Goal: Communication & Community: Participate in discussion

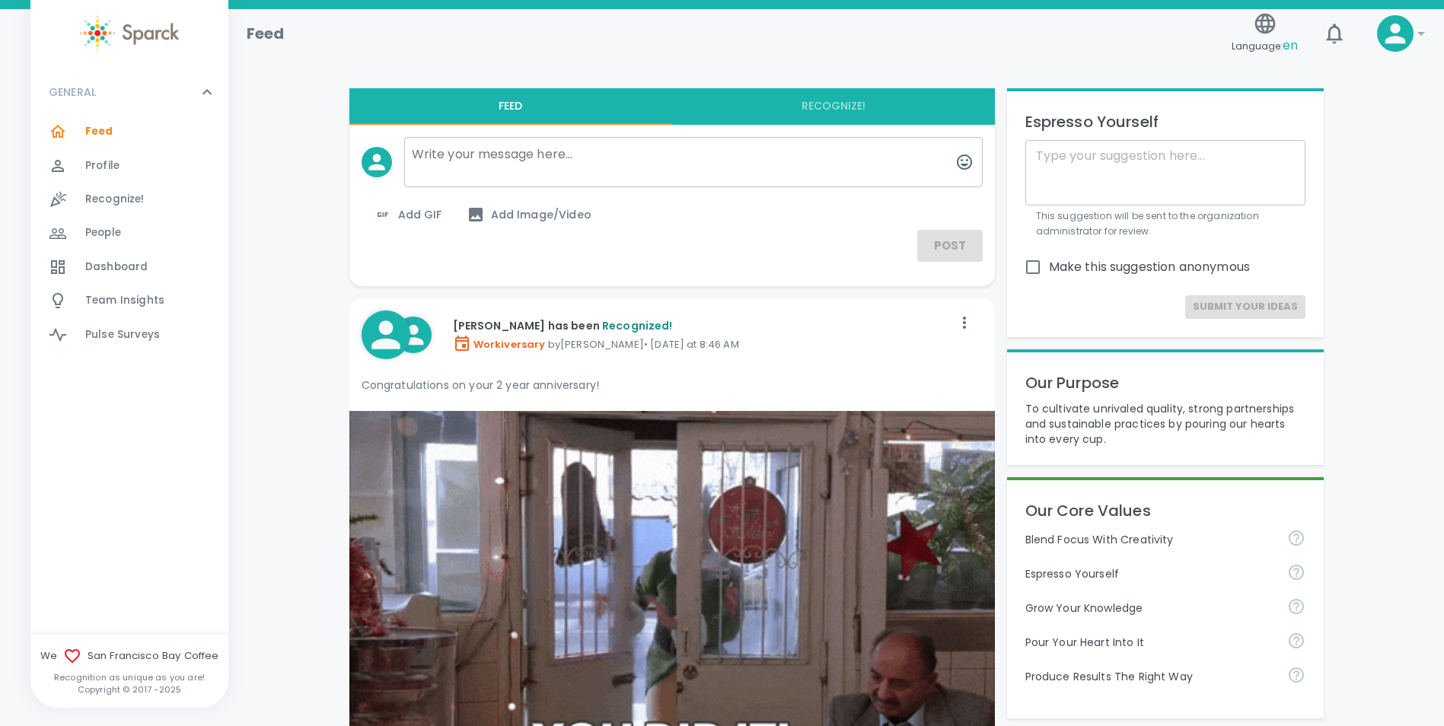
scroll to position [508, 0]
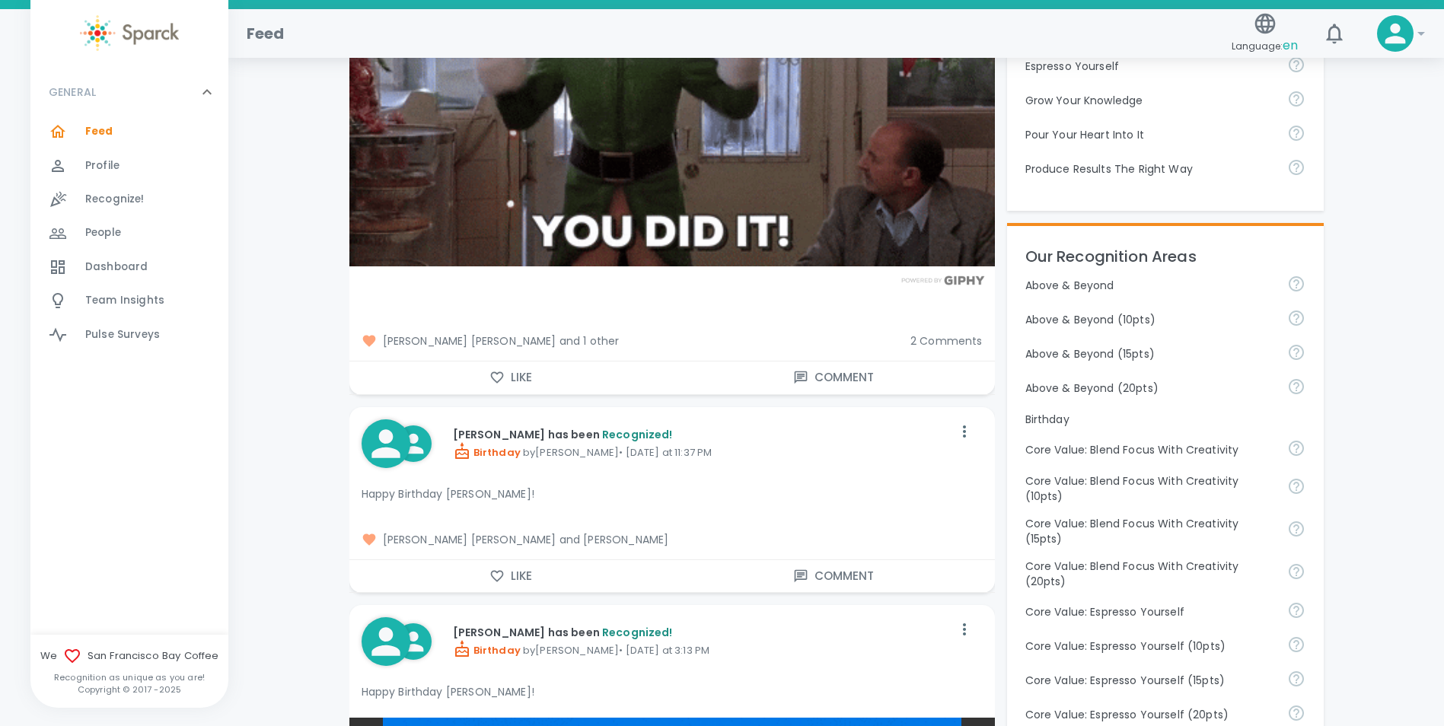
click at [931, 336] on span "2 Comments" at bounding box center [946, 340] width 72 height 15
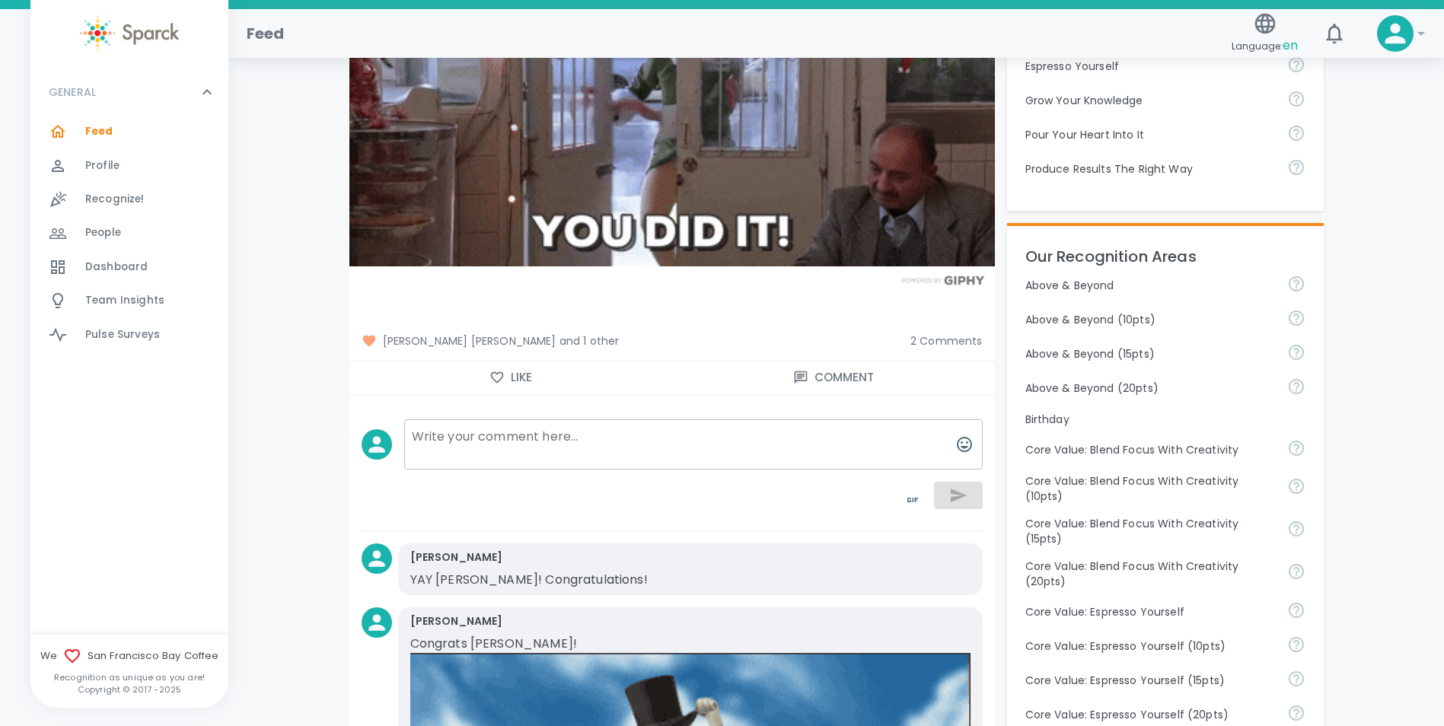
click at [936, 388] on button "Comment" at bounding box center [833, 378] width 323 height 32
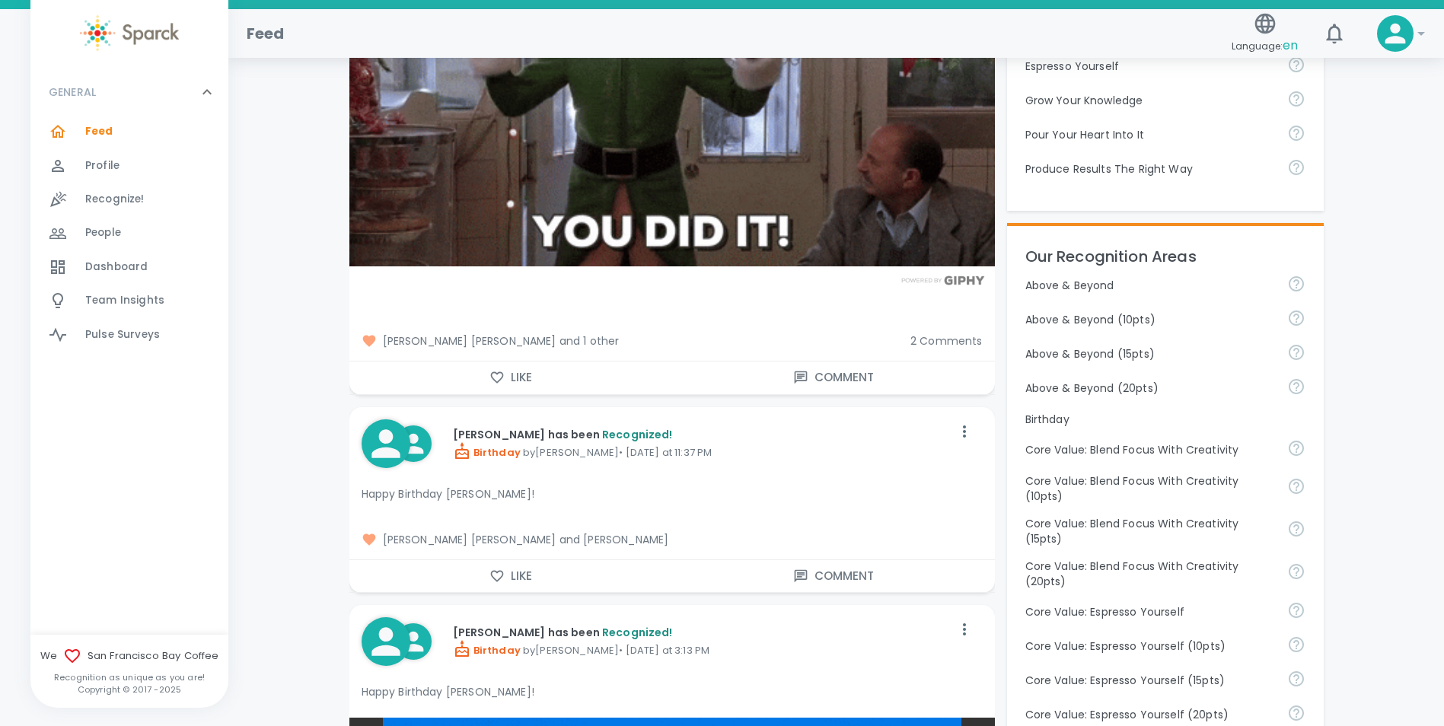
click at [835, 378] on button "Comment" at bounding box center [833, 378] width 323 height 32
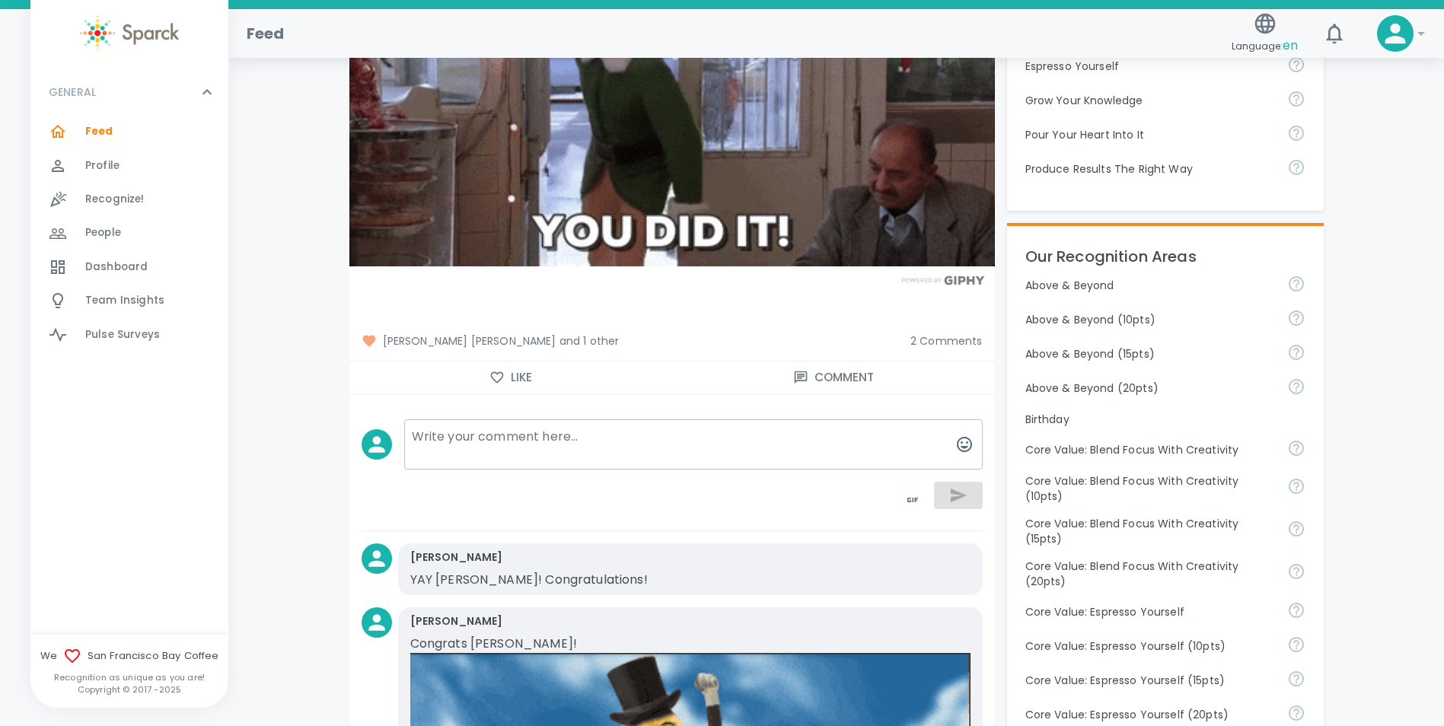
click at [927, 343] on span "2 Comments" at bounding box center [946, 340] width 72 height 15
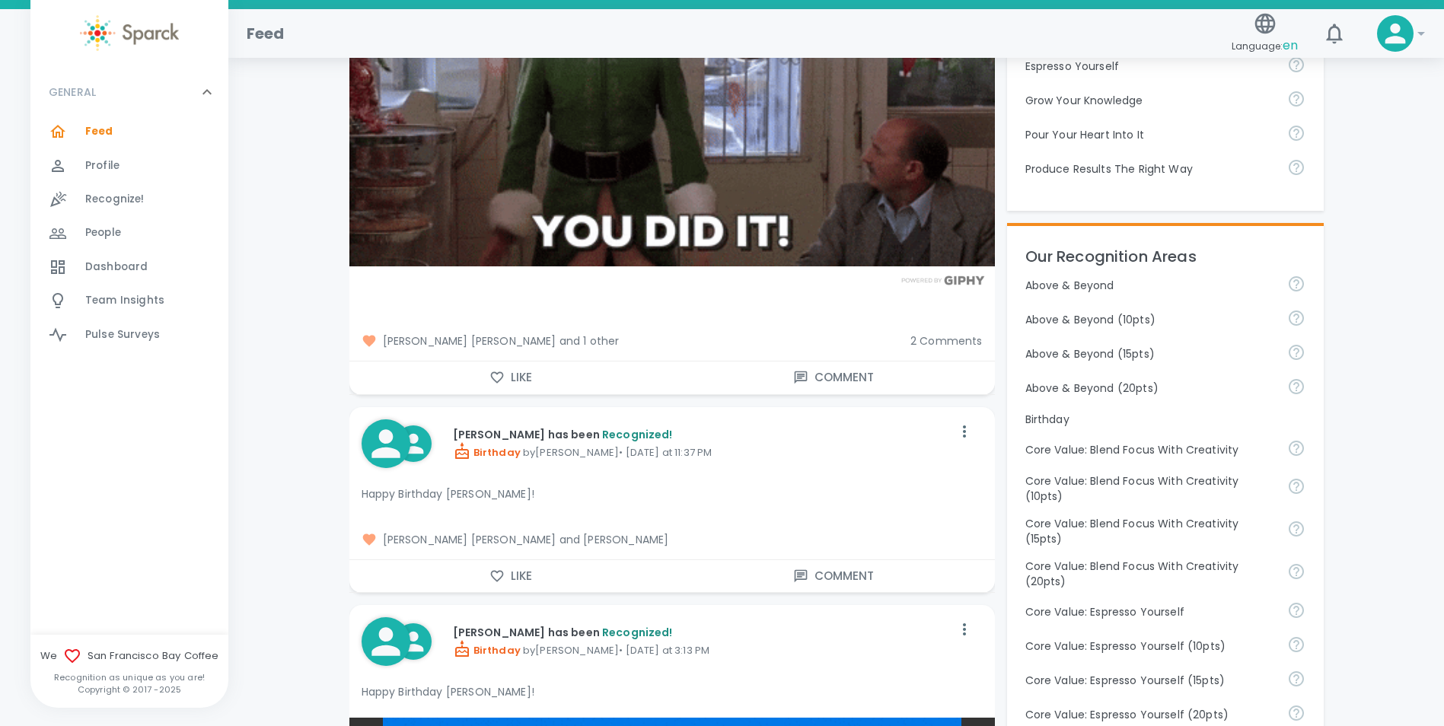
click at [927, 343] on span "2 Comments" at bounding box center [946, 340] width 72 height 15
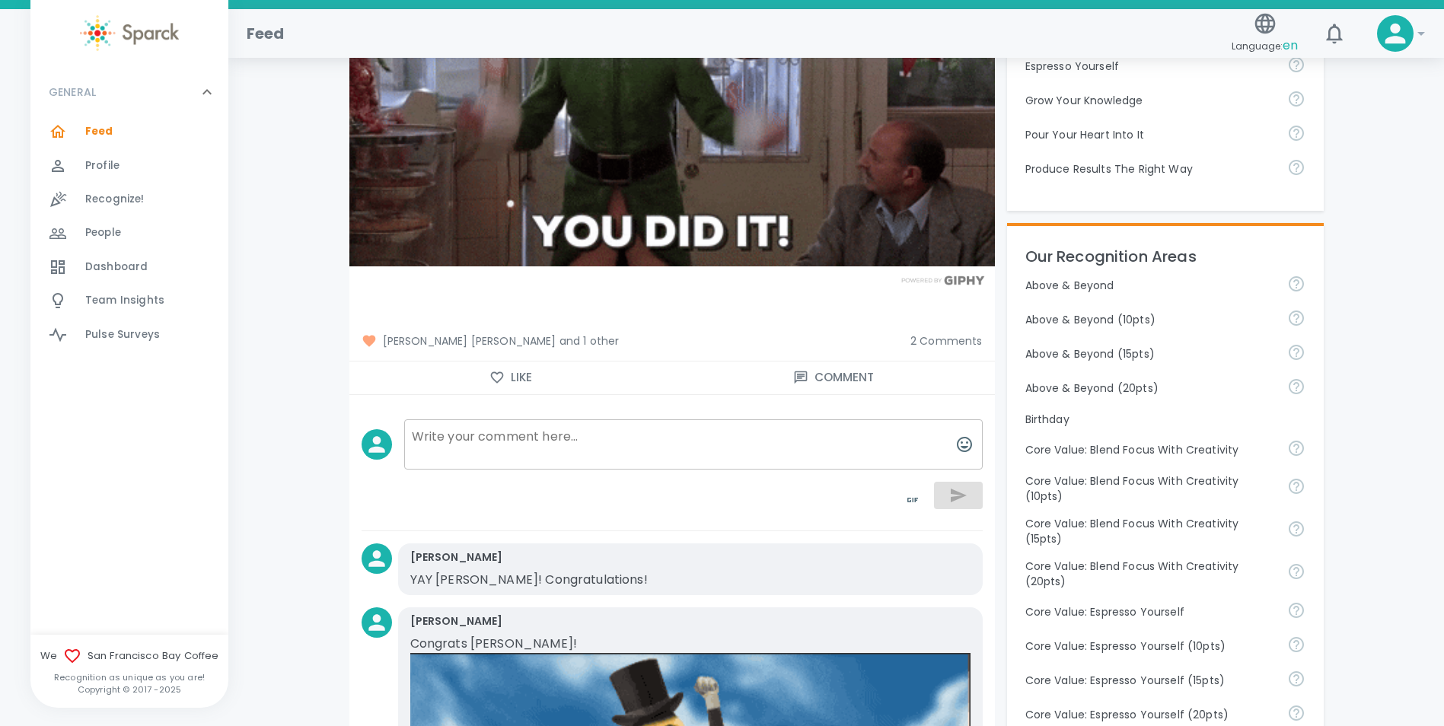
click at [927, 343] on span "2 Comments" at bounding box center [946, 340] width 72 height 15
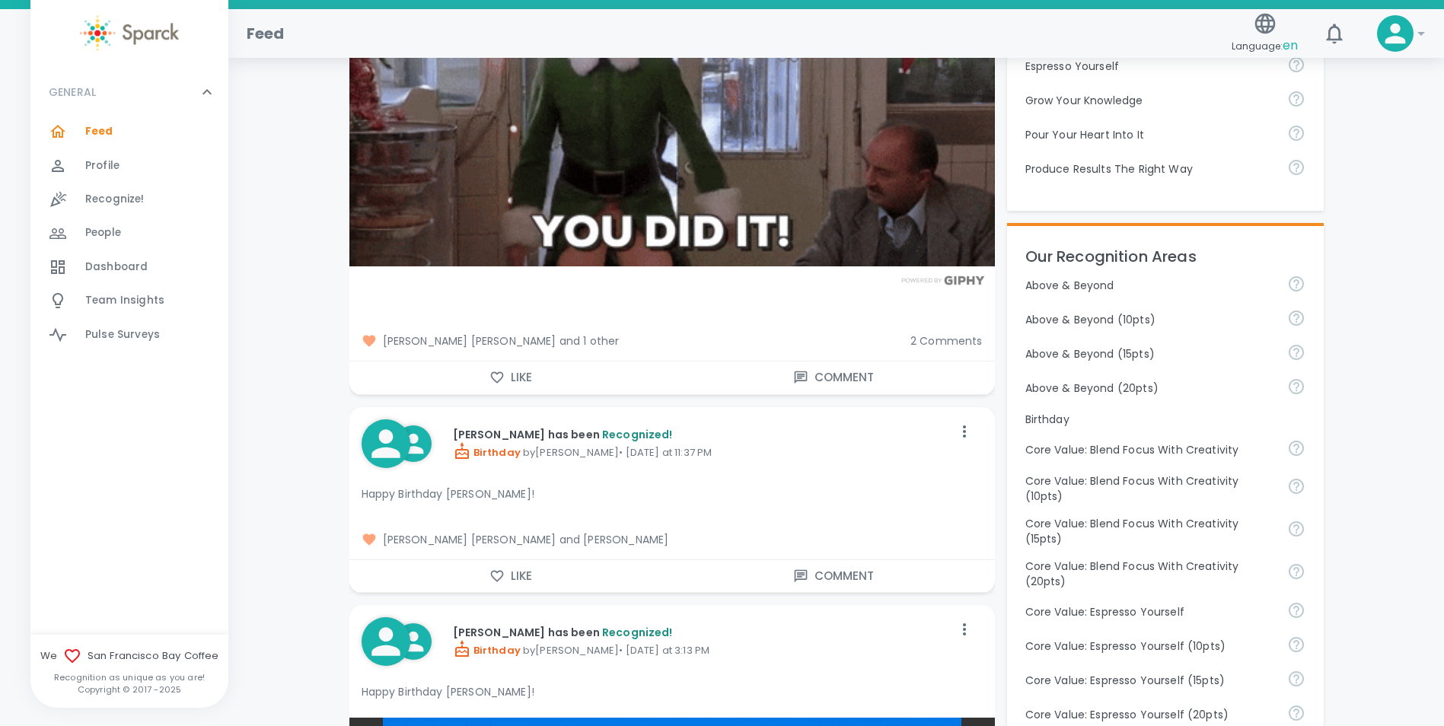
click at [961, 324] on div "2 Comments" at bounding box center [940, 334] width 84 height 27
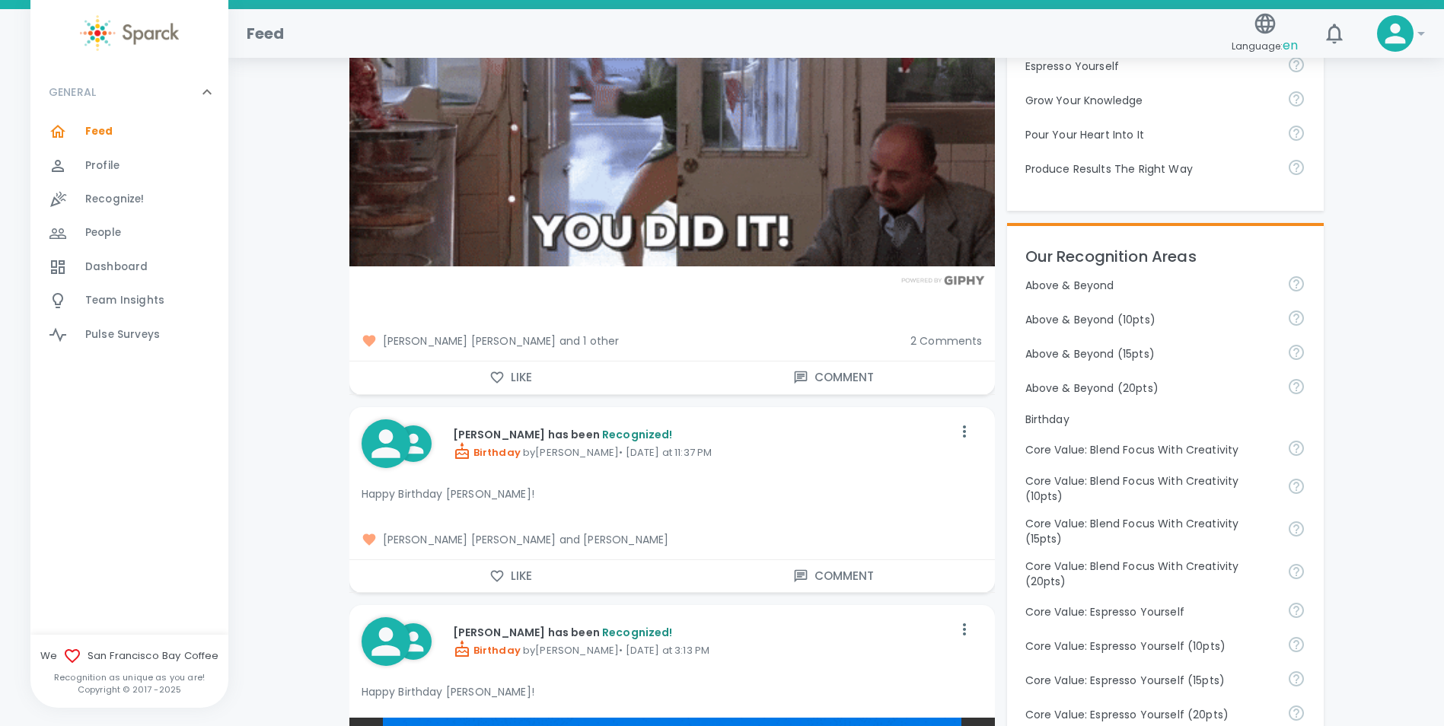
click at [942, 350] on div "[PERSON_NAME] [PERSON_NAME] and 1 other 2 Comments" at bounding box center [666, 335] width 658 height 52
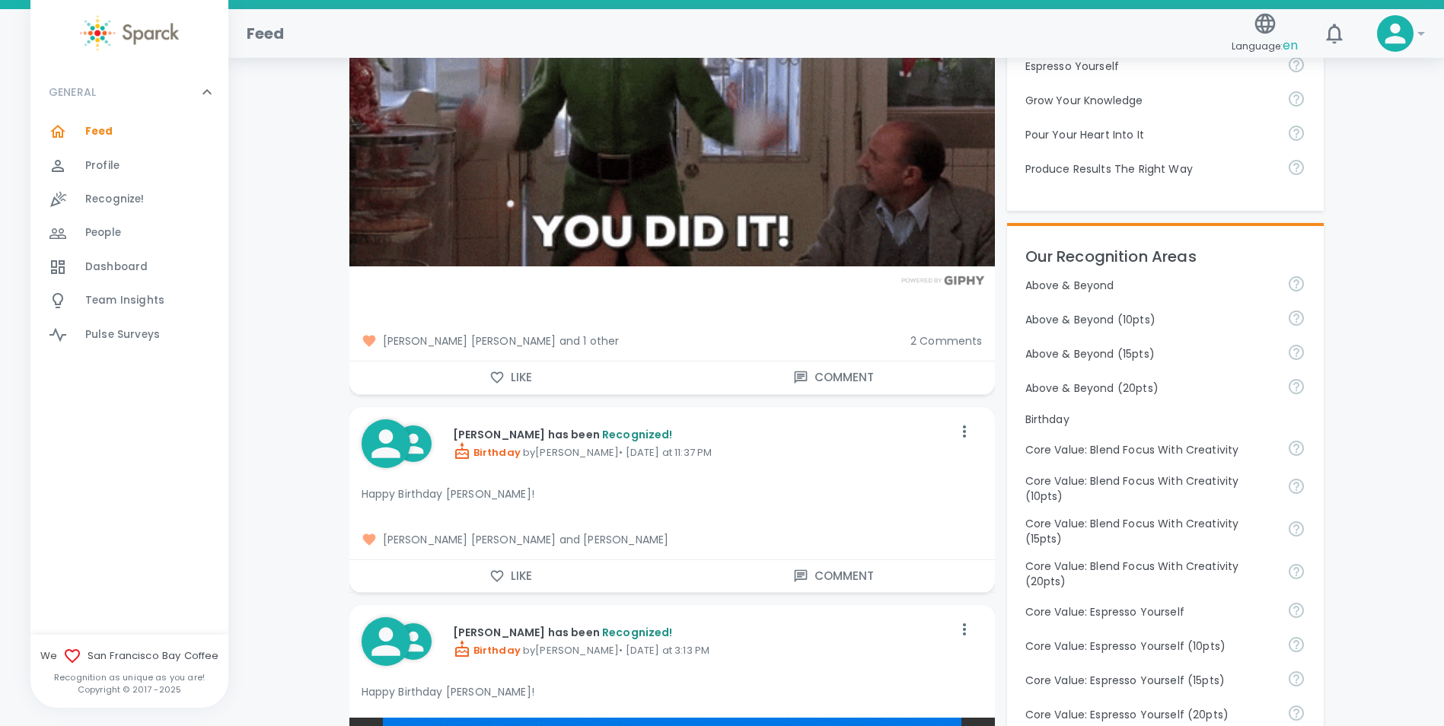
click at [943, 343] on span "2 Comments" at bounding box center [946, 340] width 72 height 15
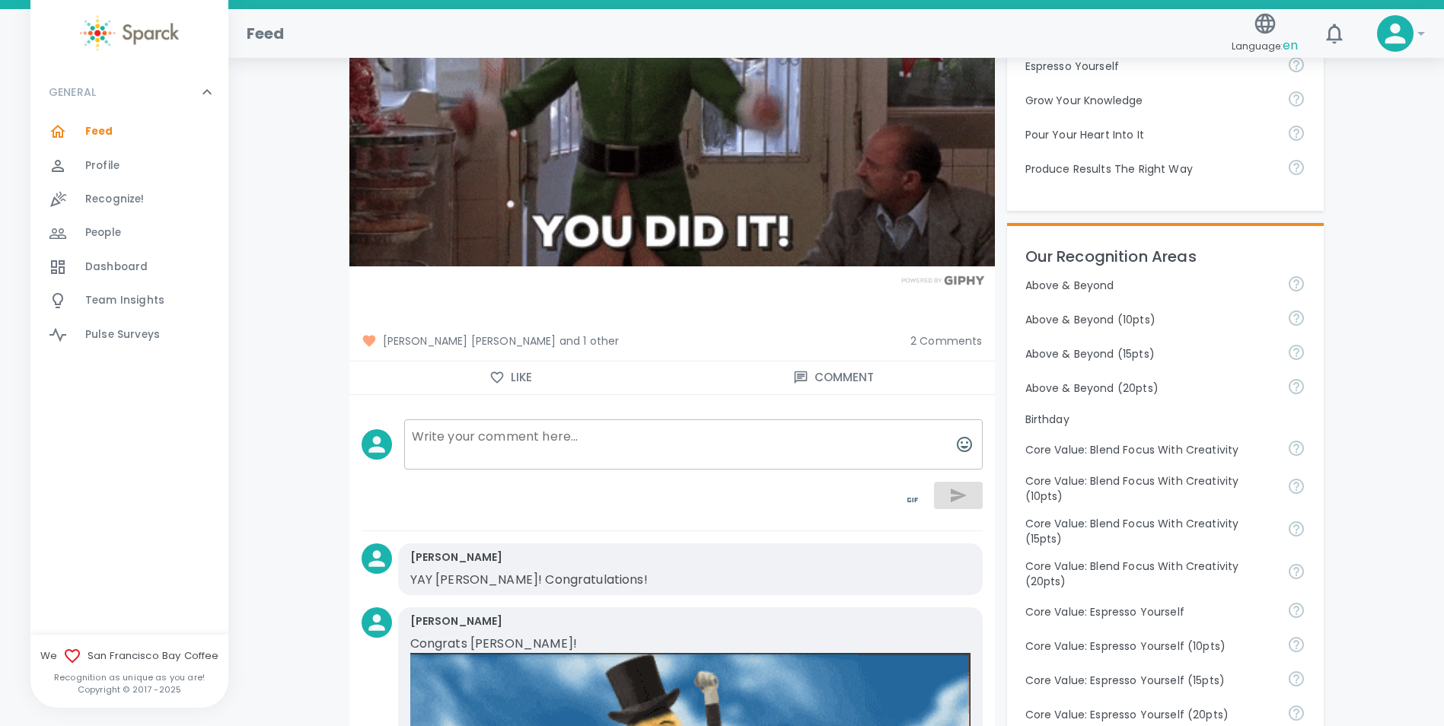
click at [667, 446] on textarea at bounding box center [693, 444] width 578 height 50
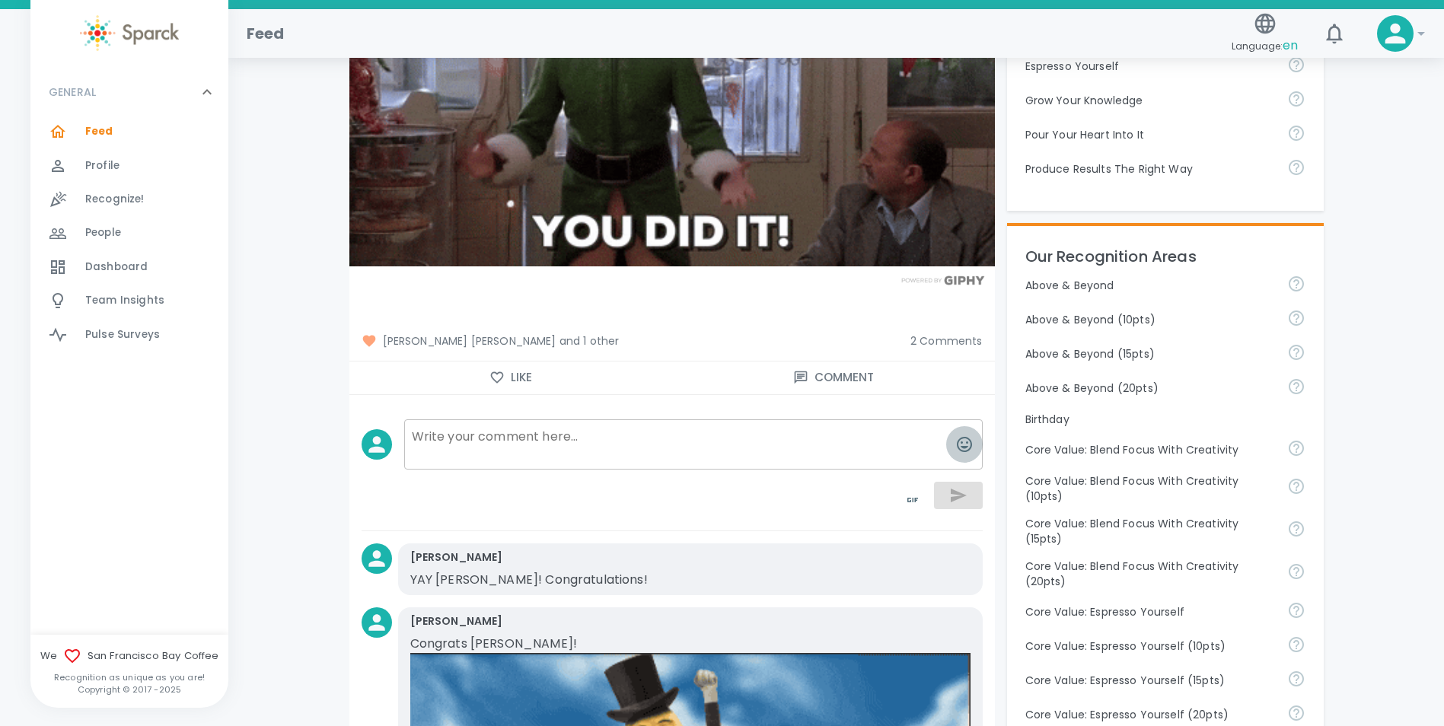
click at [962, 441] on icon "button" at bounding box center [964, 444] width 18 height 18
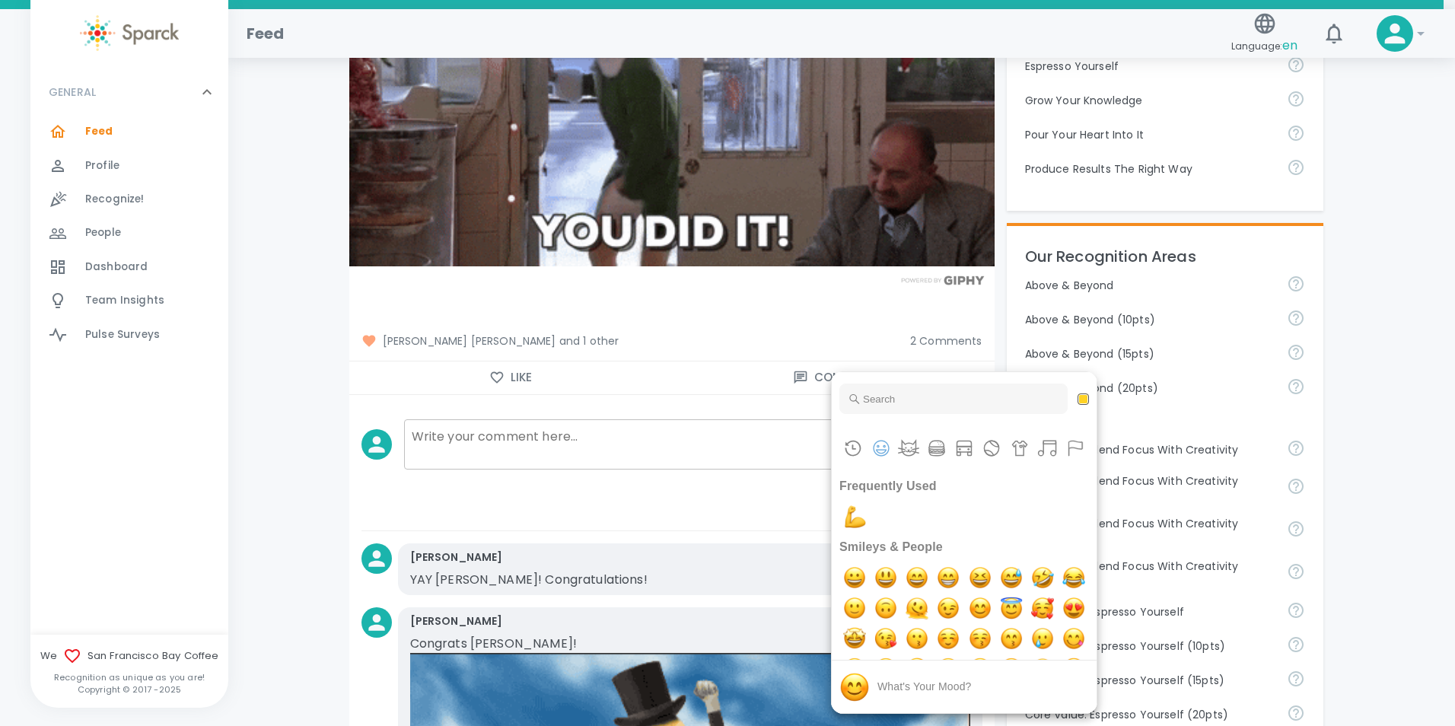
click at [604, 443] on div at bounding box center [727, 363] width 1455 height 726
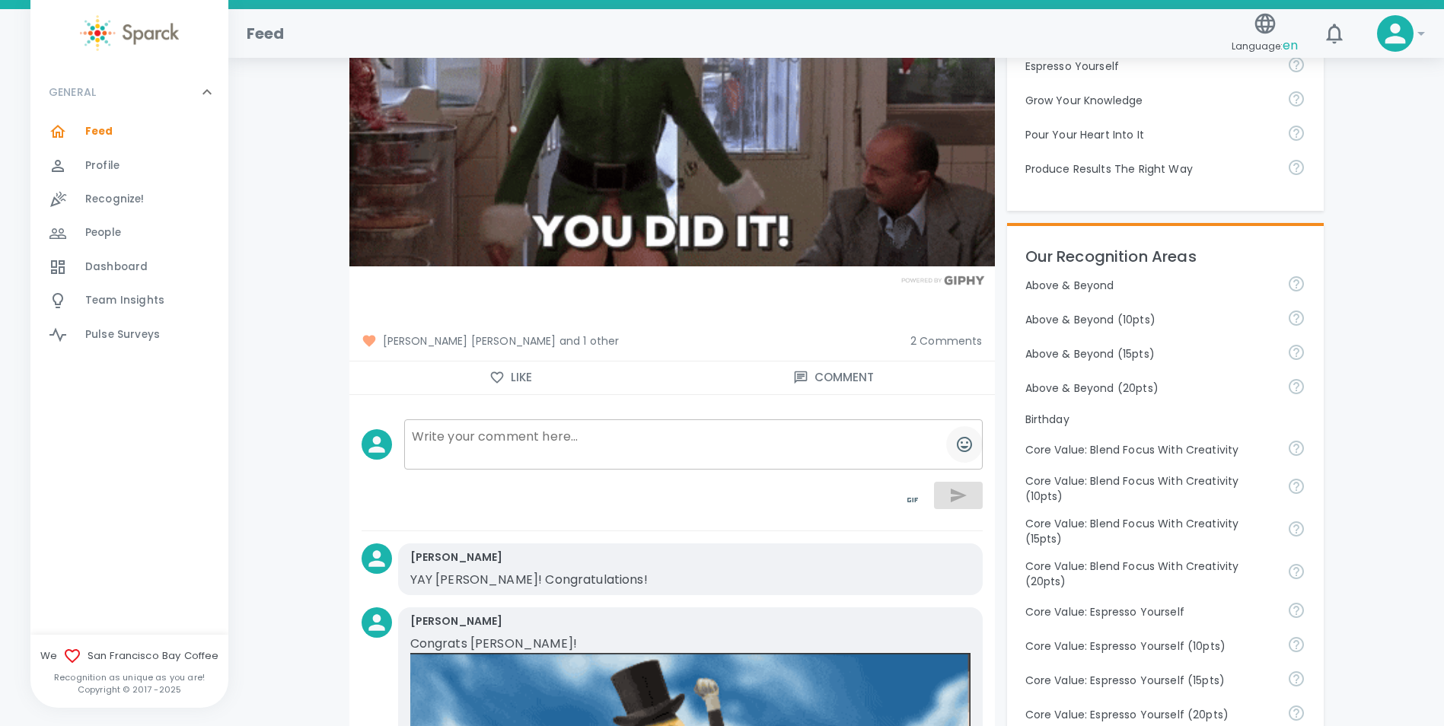
click at [964, 447] on icon "button" at bounding box center [964, 444] width 15 height 15
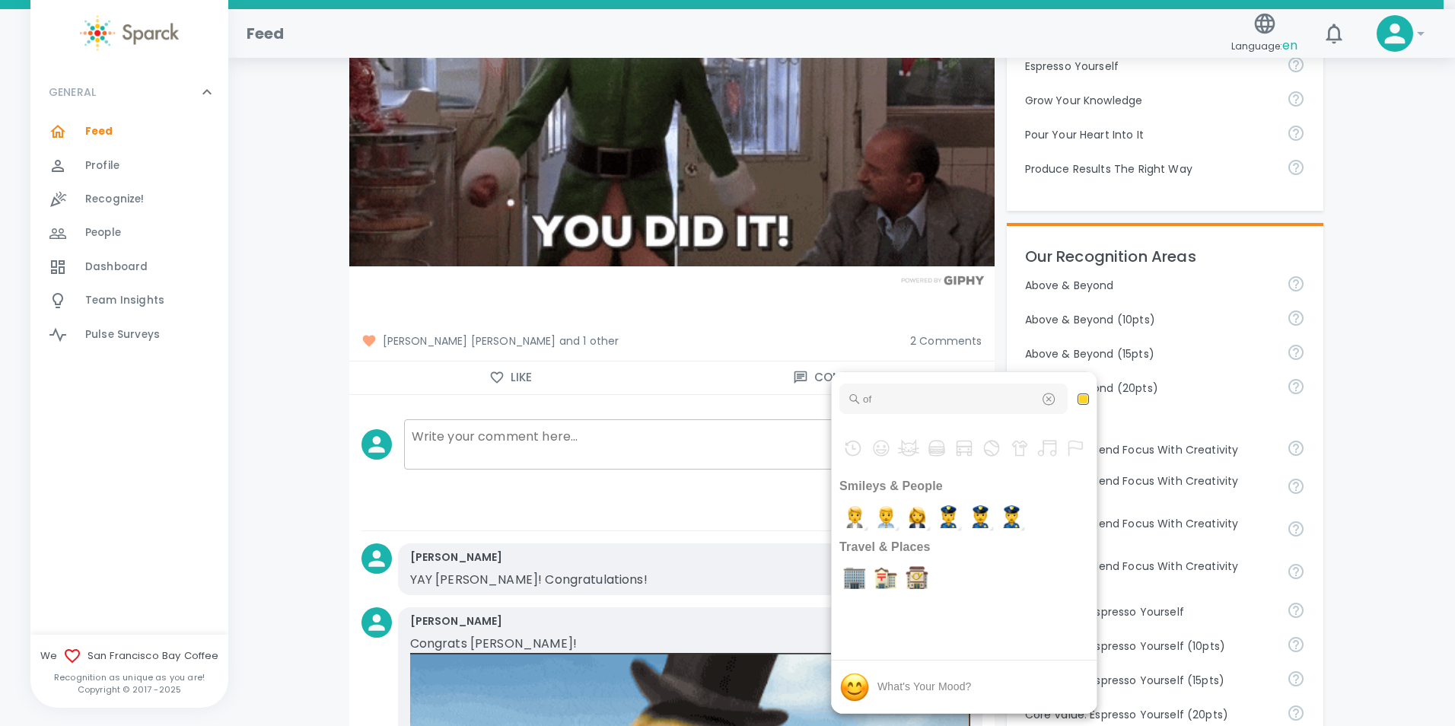
type input "o"
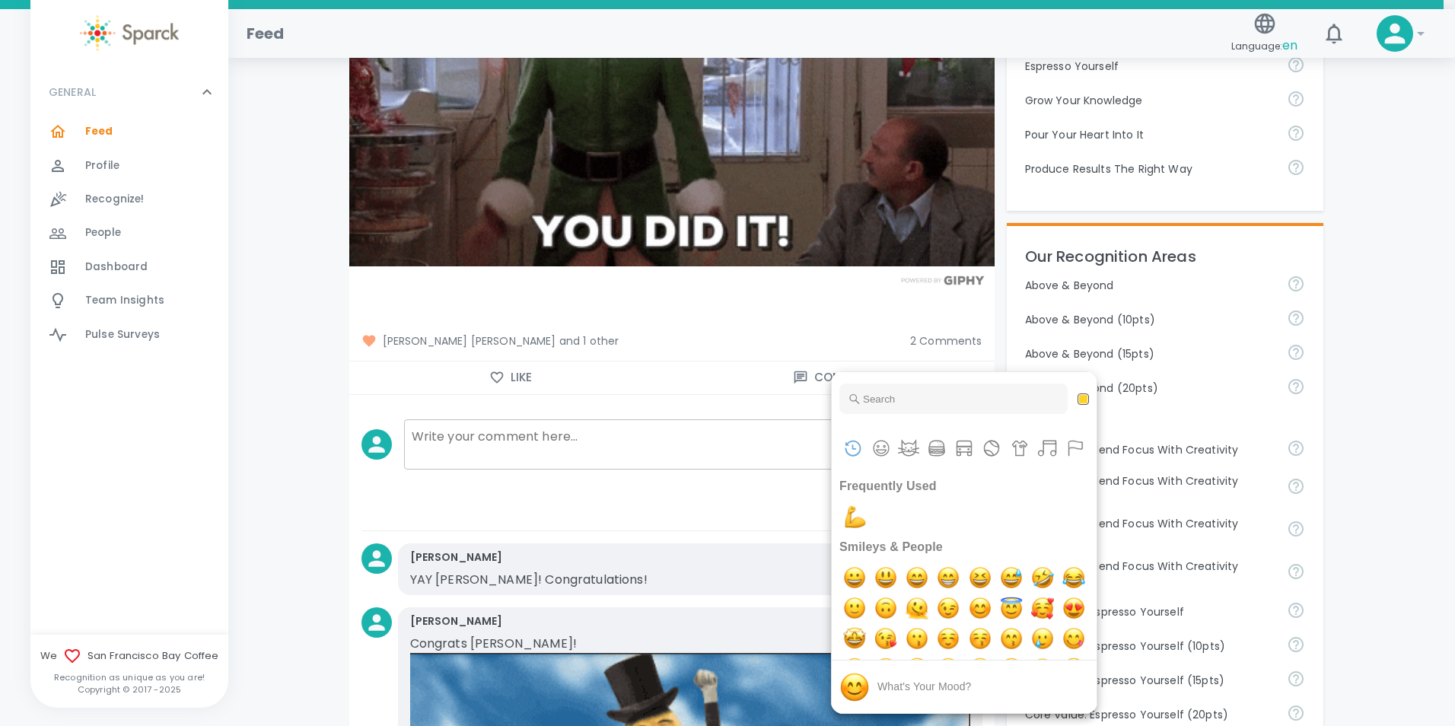
click at [556, 433] on div at bounding box center [727, 363] width 1455 height 726
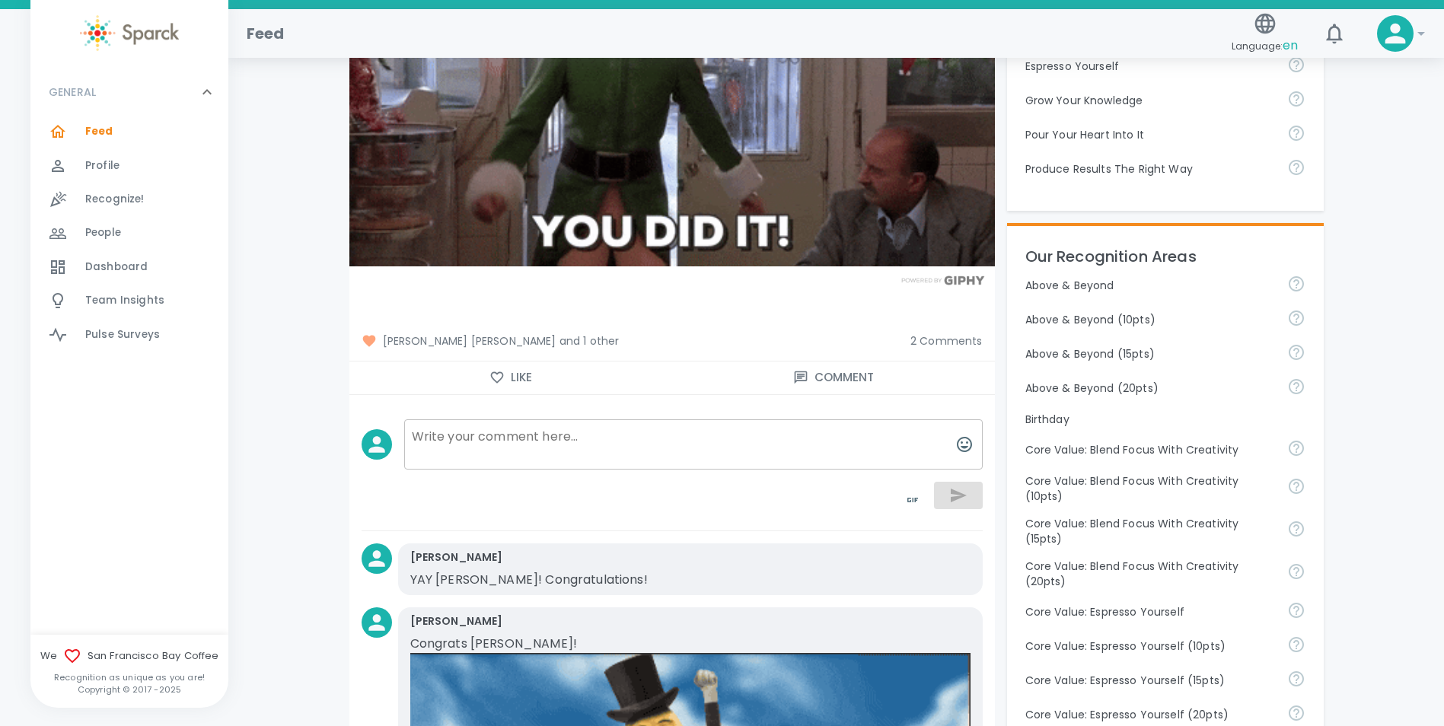
click at [549, 447] on textarea at bounding box center [693, 444] width 578 height 50
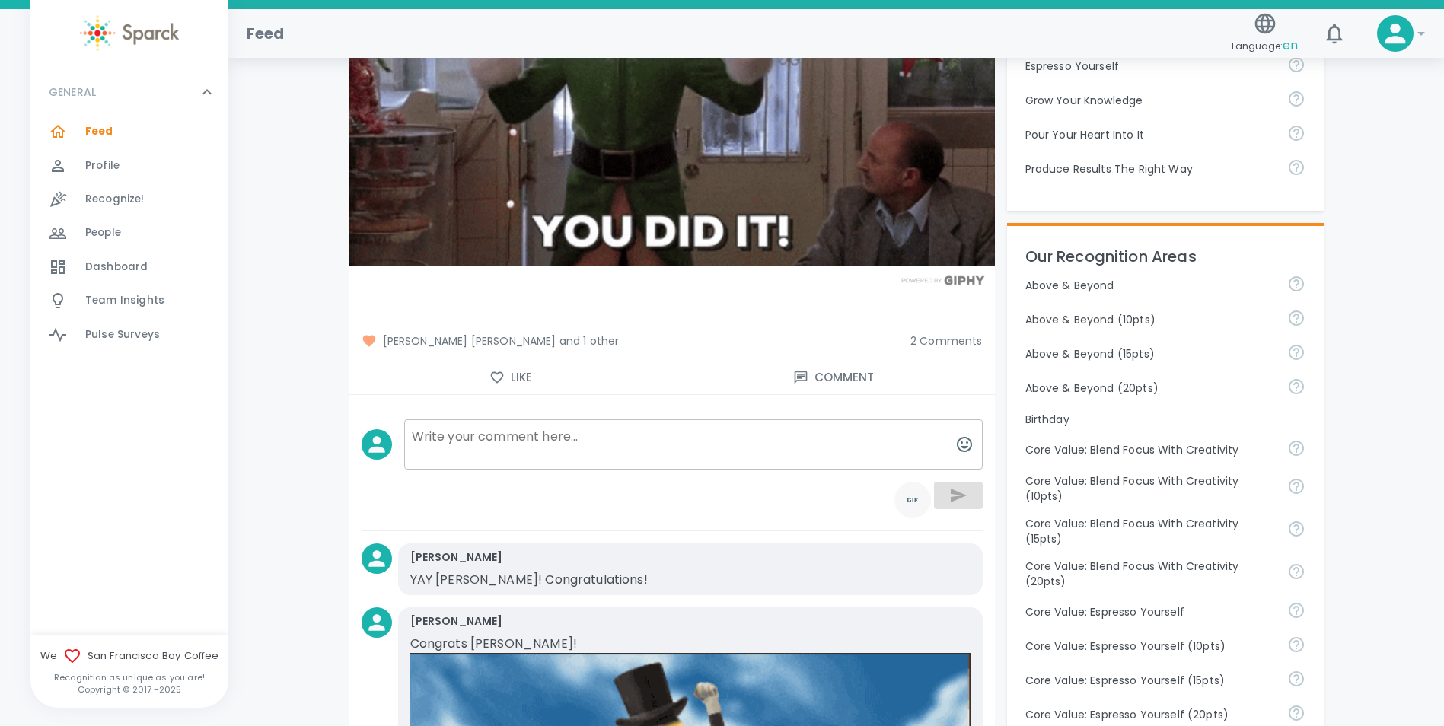
click at [909, 507] on icon "toggle password visibility" at bounding box center [913, 500] width 18 height 18
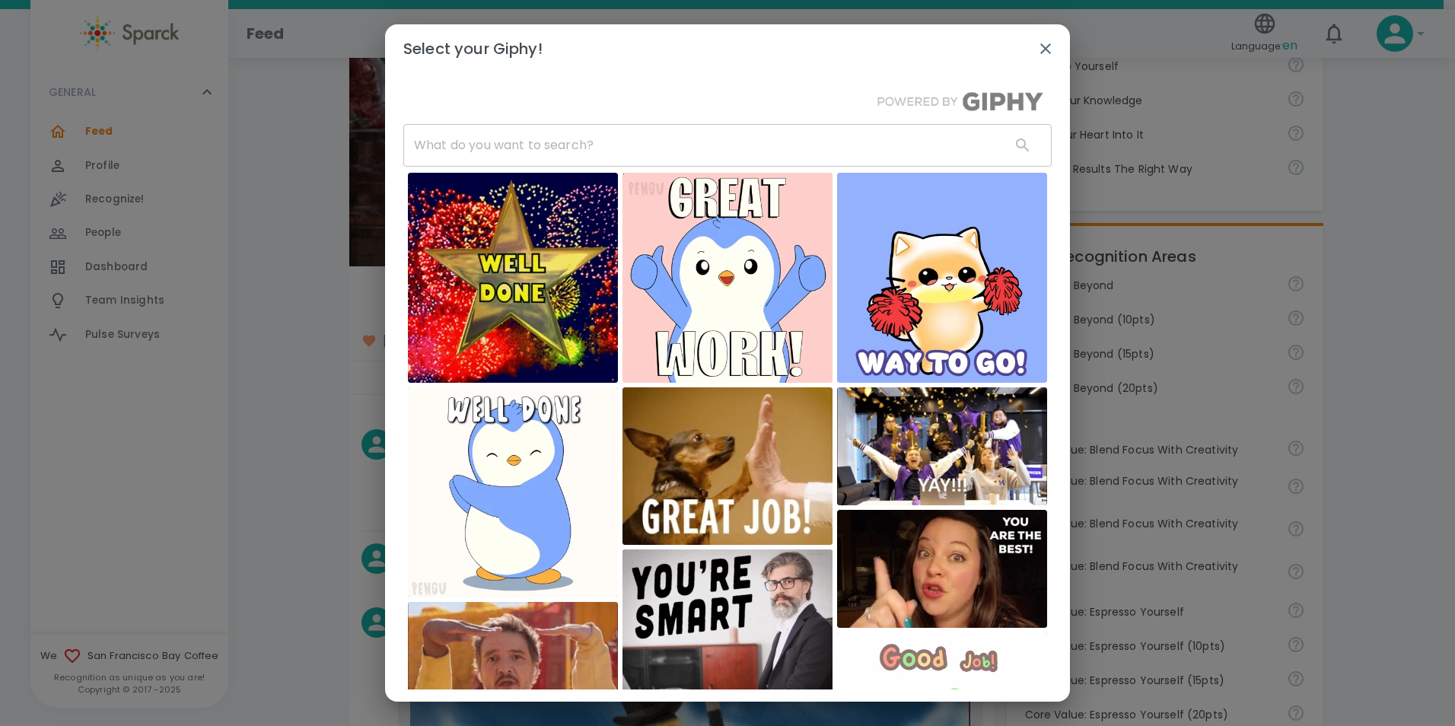
click at [547, 157] on input "text" at bounding box center [700, 145] width 595 height 43
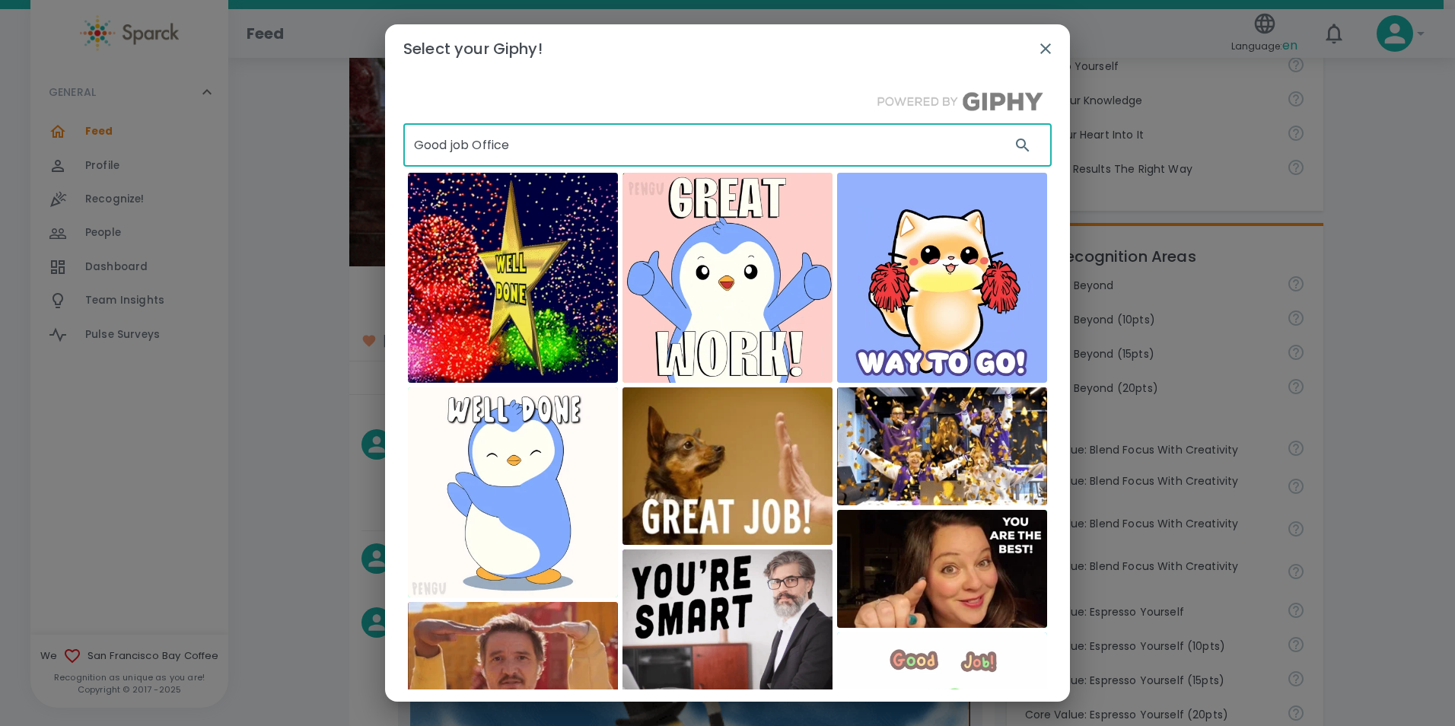
click at [475, 141] on input "Good job Office" at bounding box center [700, 145] width 595 height 43
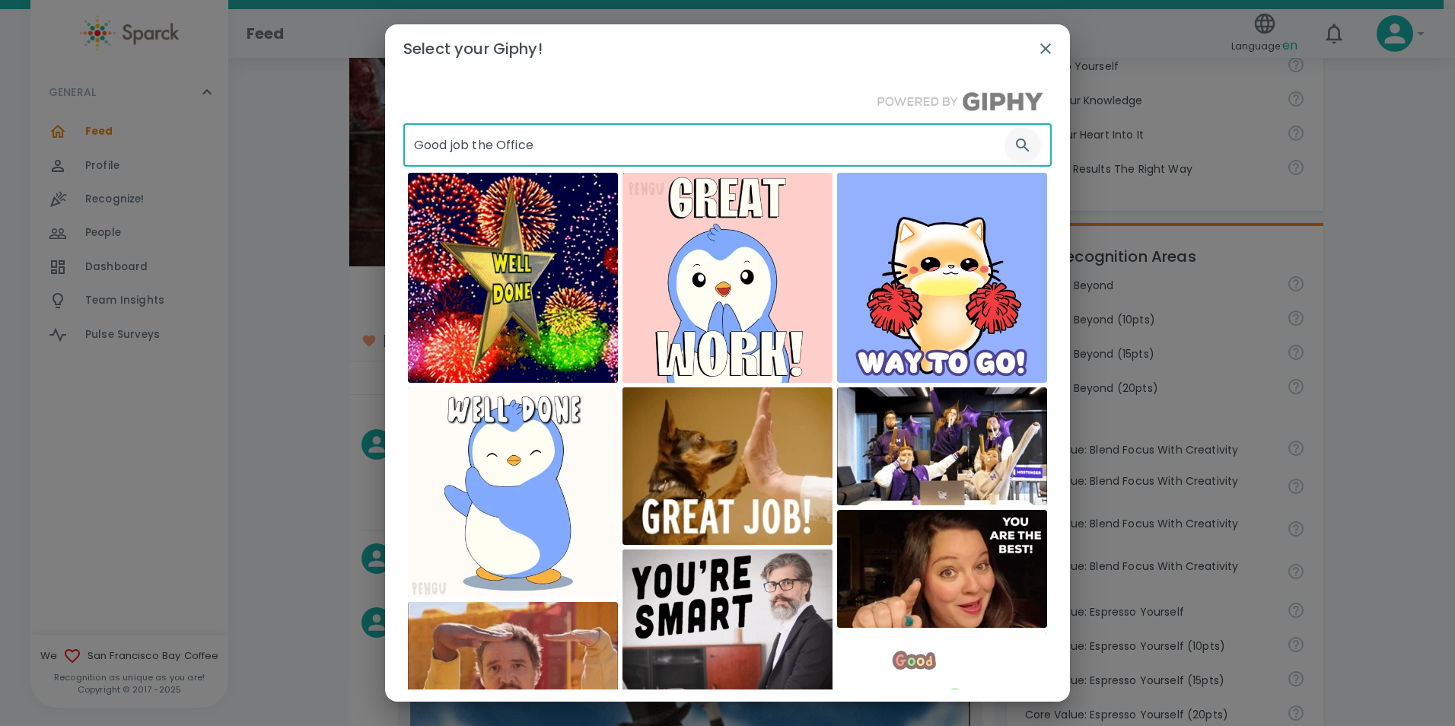
type input "Good job the Office"
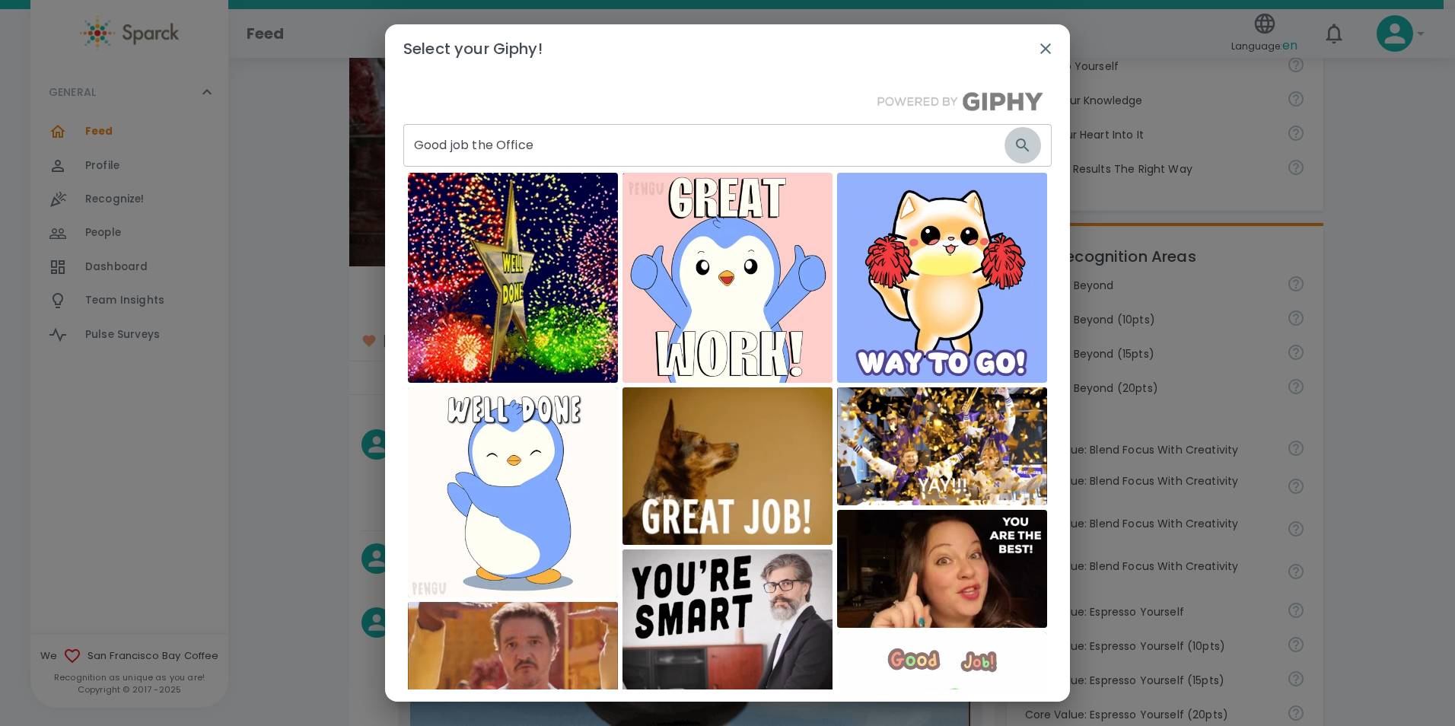
click at [1014, 143] on icon "button" at bounding box center [1023, 145] width 18 height 18
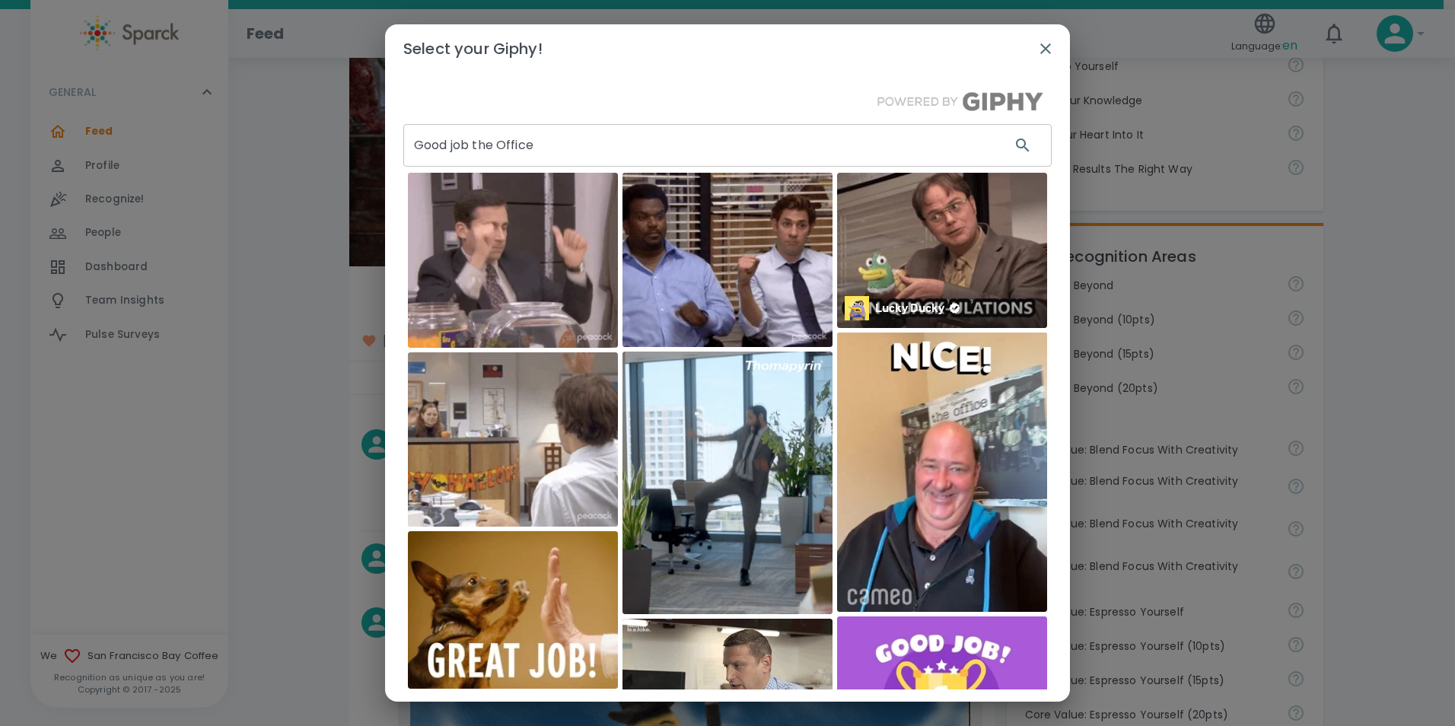
click at [916, 276] on img at bounding box center [942, 250] width 210 height 155
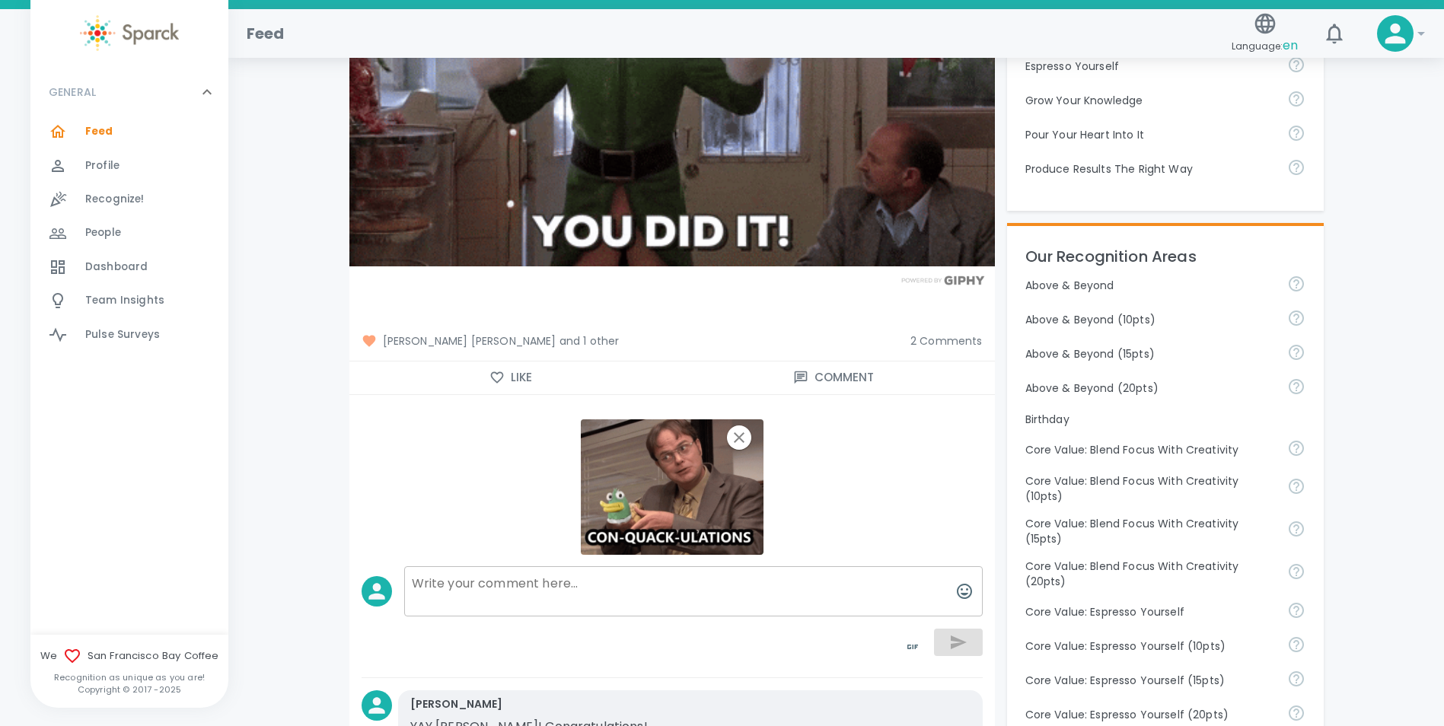
click at [894, 629] on button "toggle password visibility" at bounding box center [912, 647] width 37 height 37
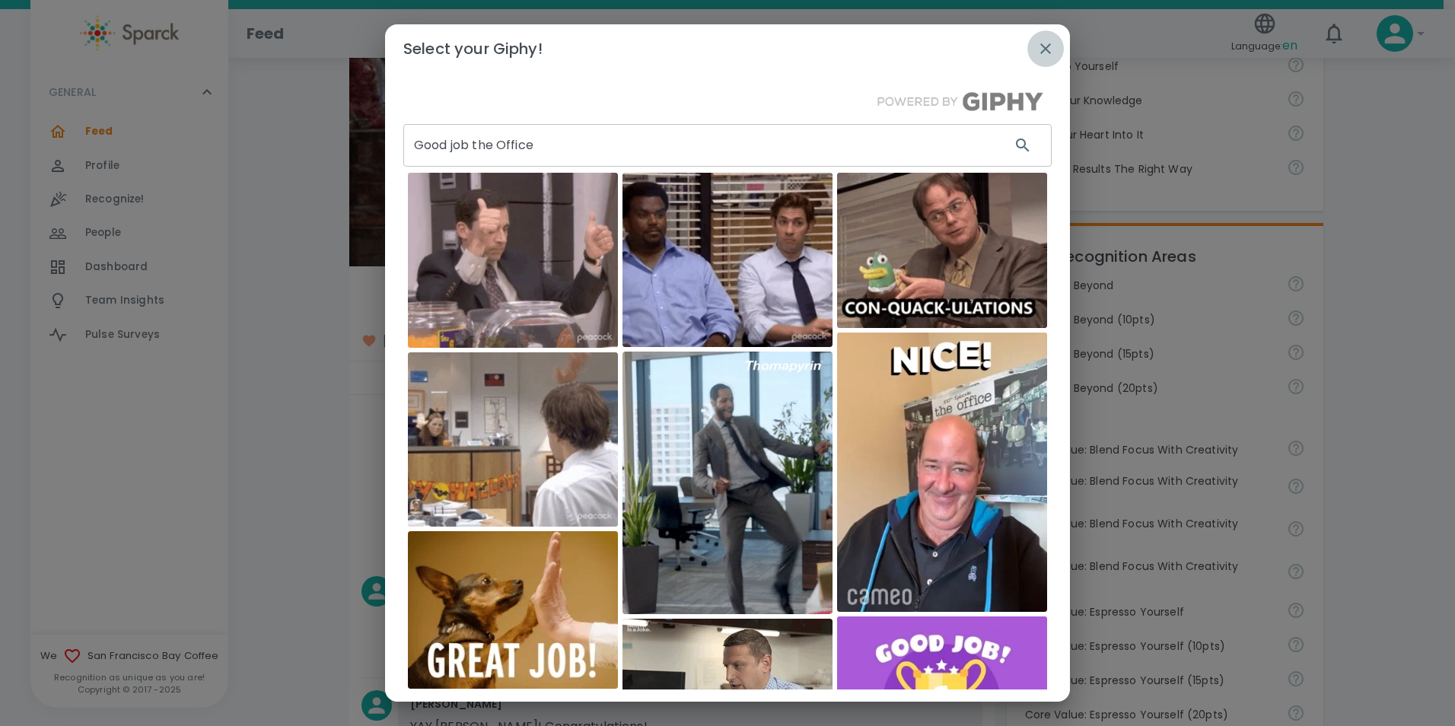
click at [1045, 51] on icon "button" at bounding box center [1046, 49] width 18 height 18
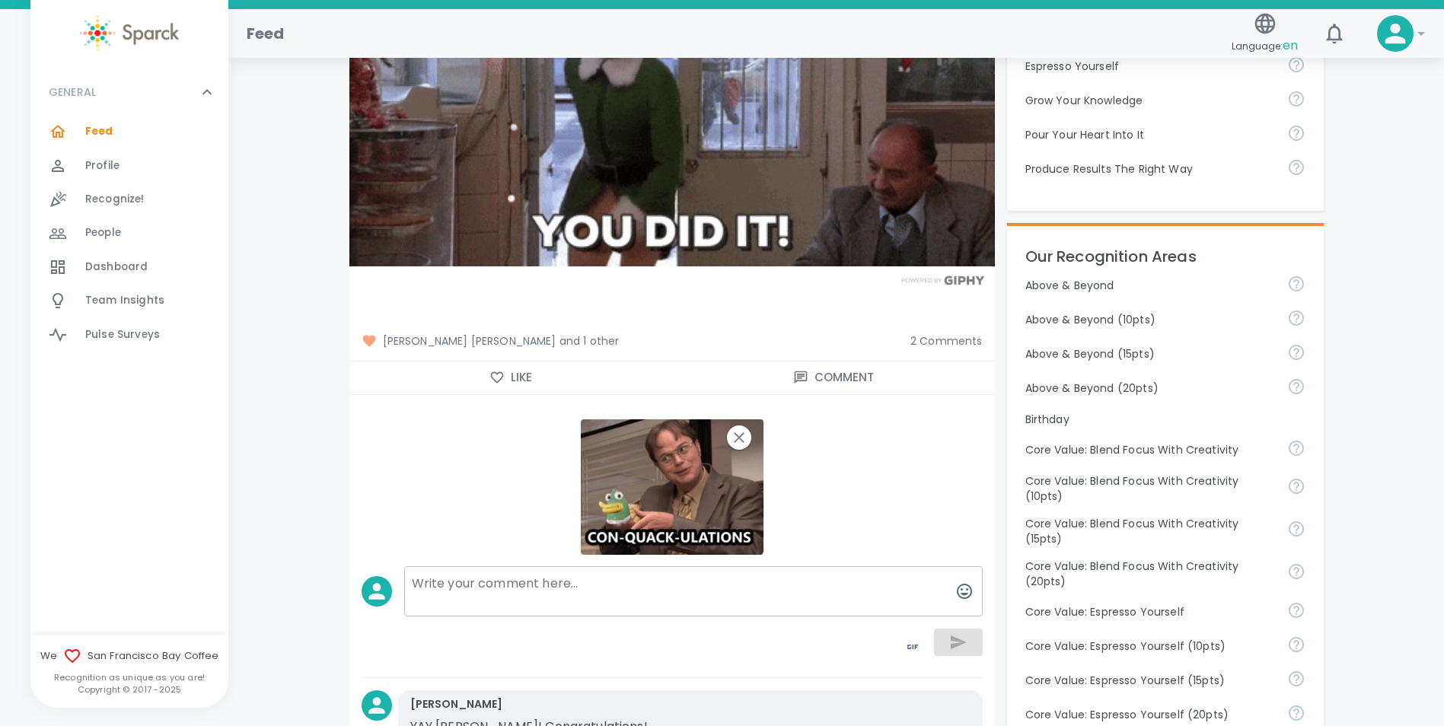
click at [964, 643] on div at bounding box center [952, 641] width 61 height 49
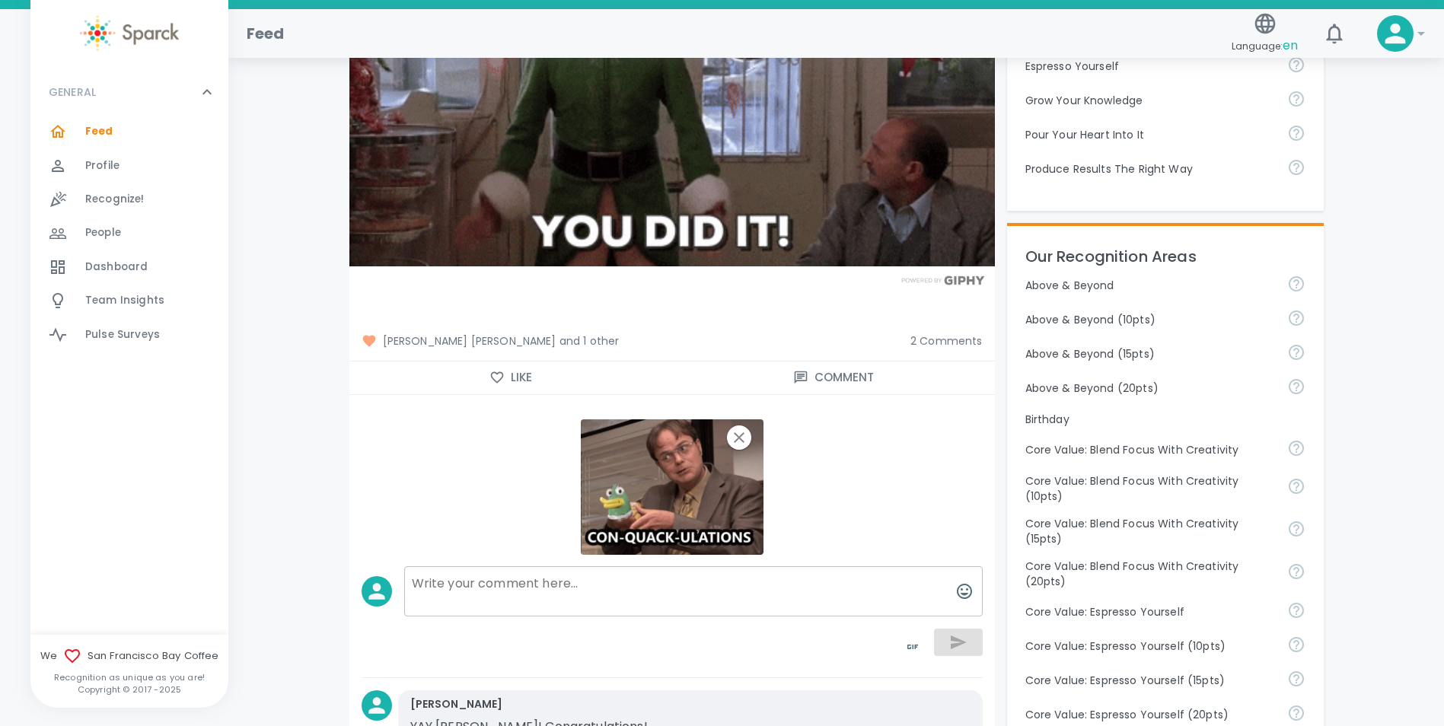
click at [623, 511] on img at bounding box center [672, 486] width 183 height 135
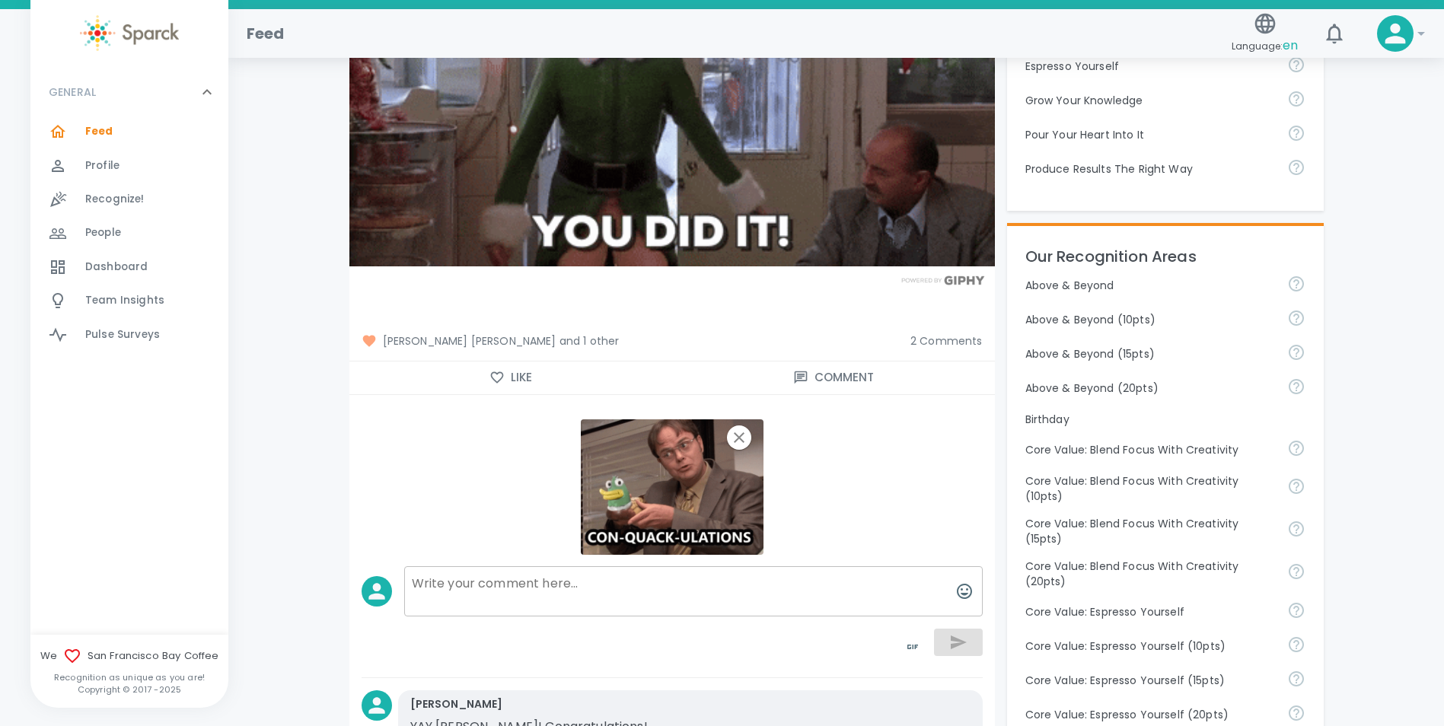
click at [951, 649] on div at bounding box center [952, 641] width 61 height 49
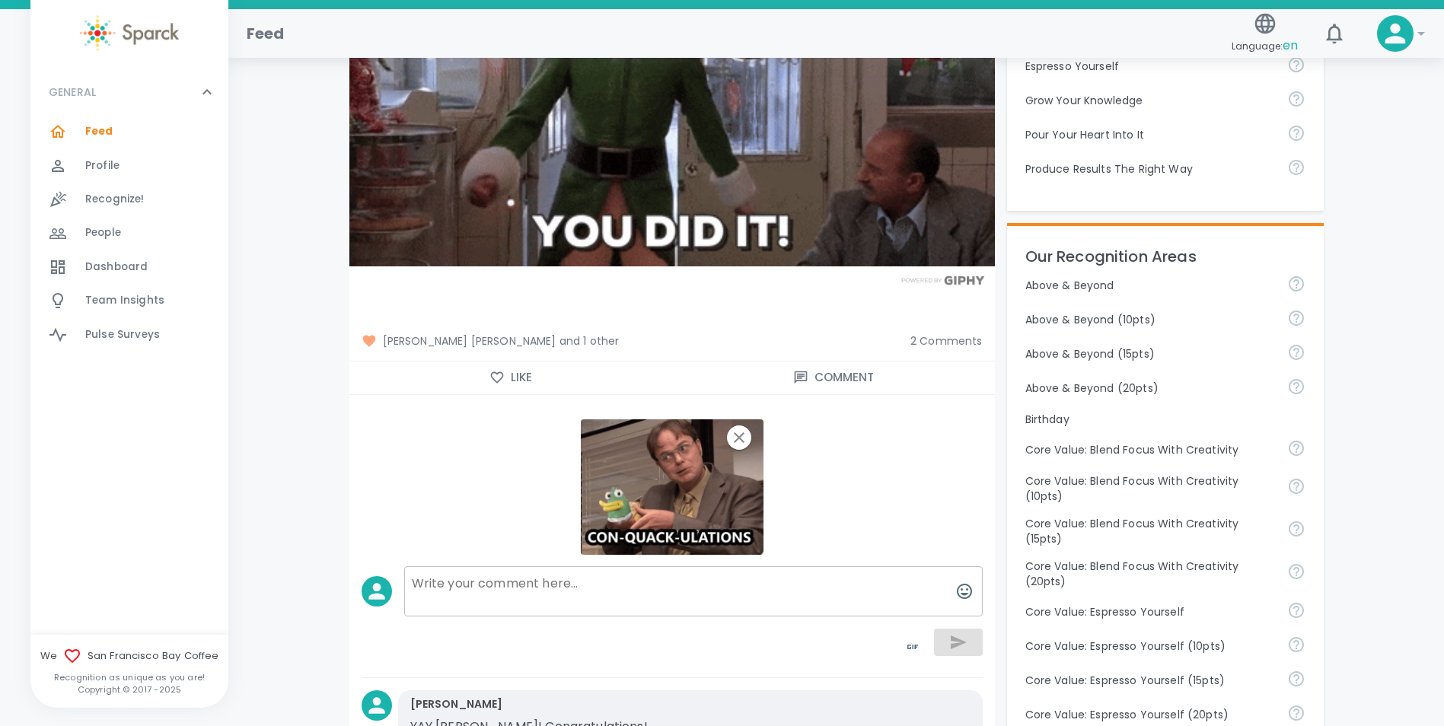
click at [619, 575] on textarea at bounding box center [693, 591] width 578 height 50
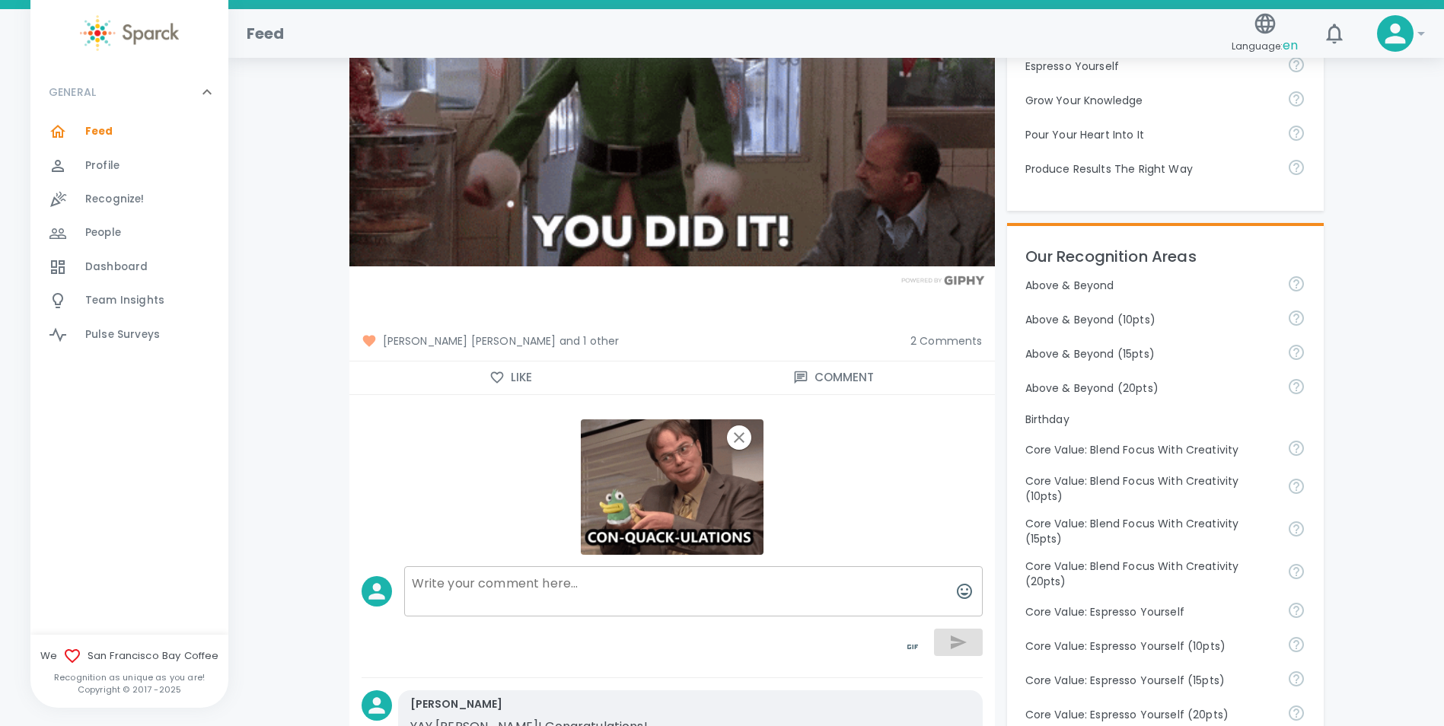
click at [671, 476] on img at bounding box center [672, 486] width 183 height 135
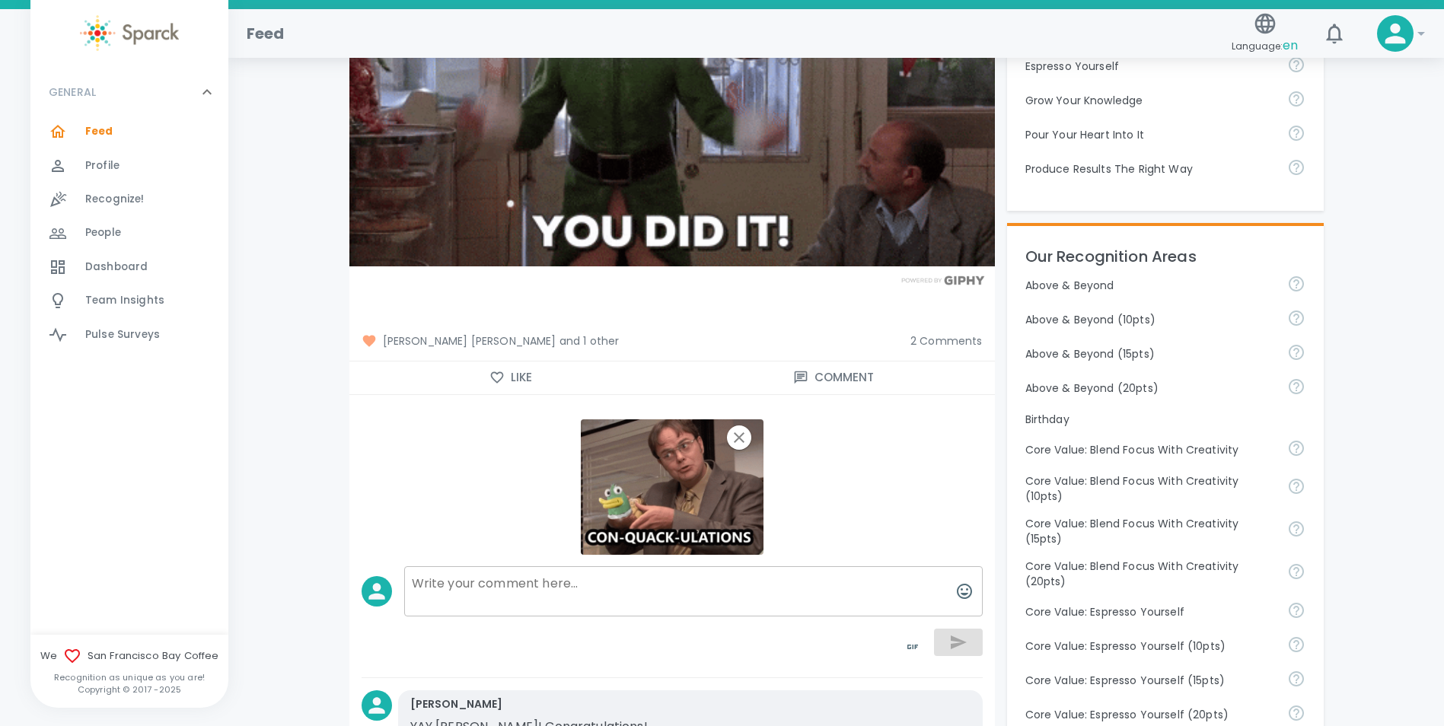
click at [747, 578] on textarea at bounding box center [693, 591] width 578 height 50
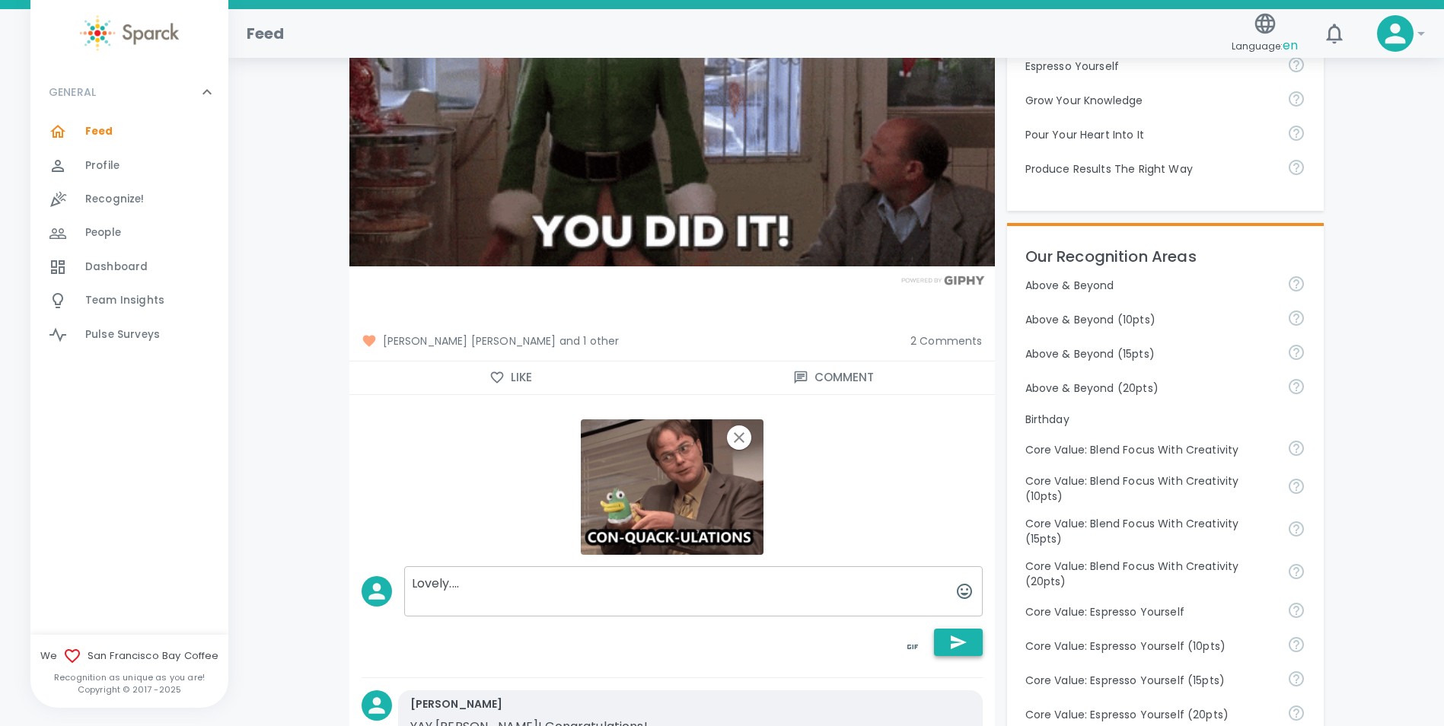
type textarea "Lovely...."
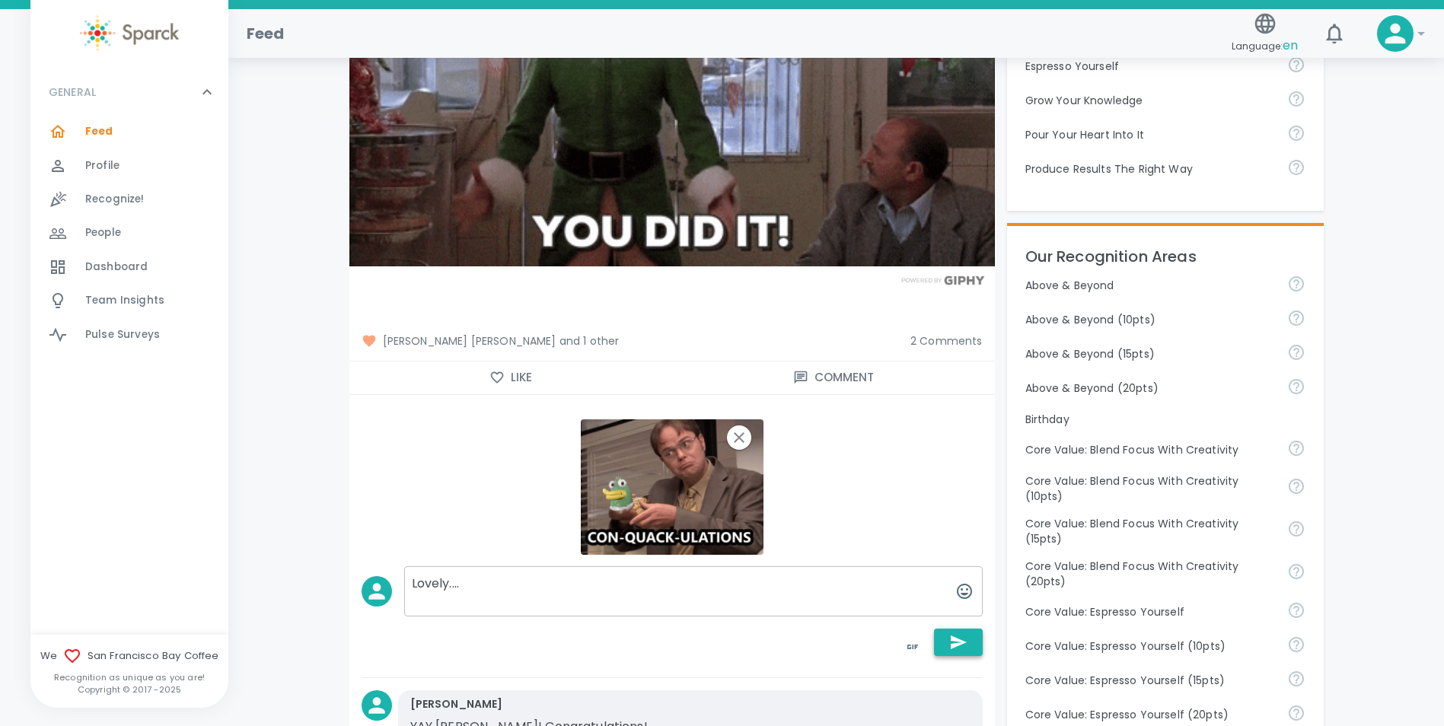
click at [972, 647] on button "button" at bounding box center [958, 642] width 49 height 27
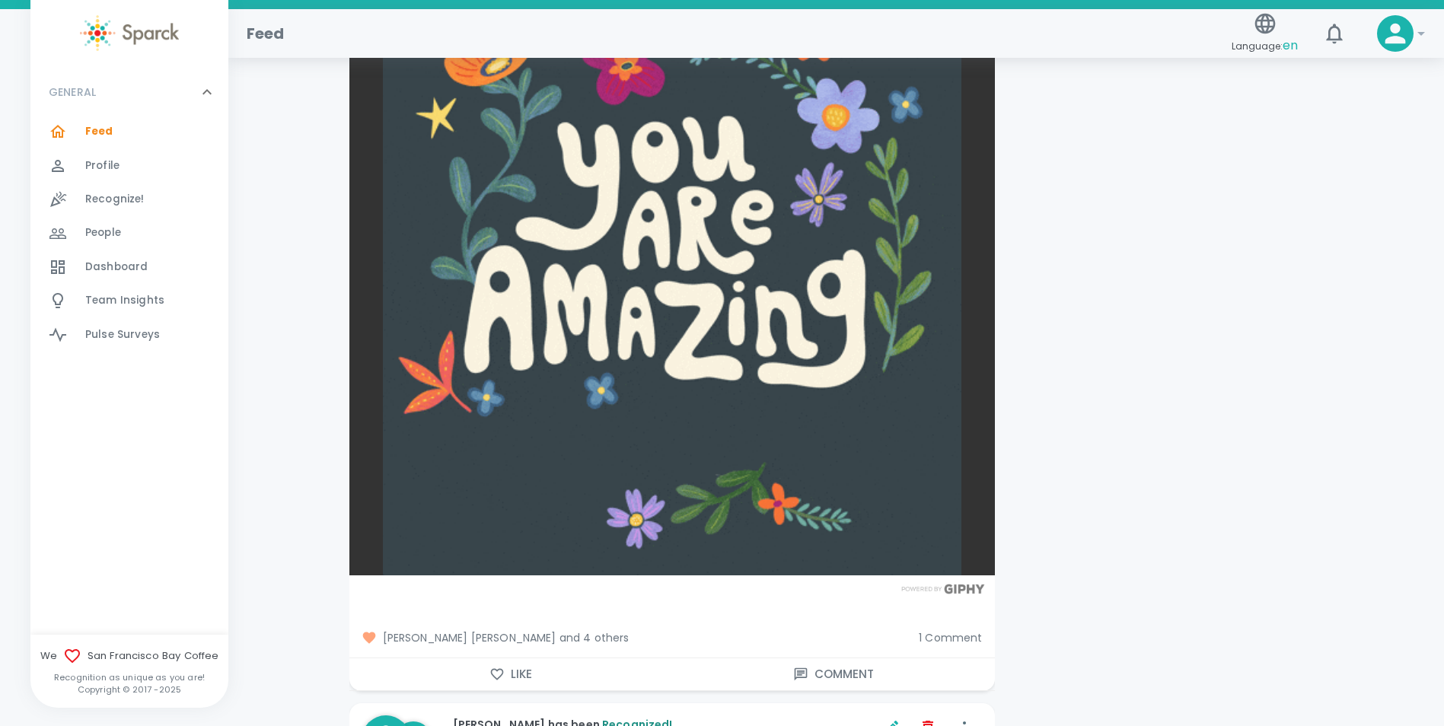
scroll to position [4567, 0]
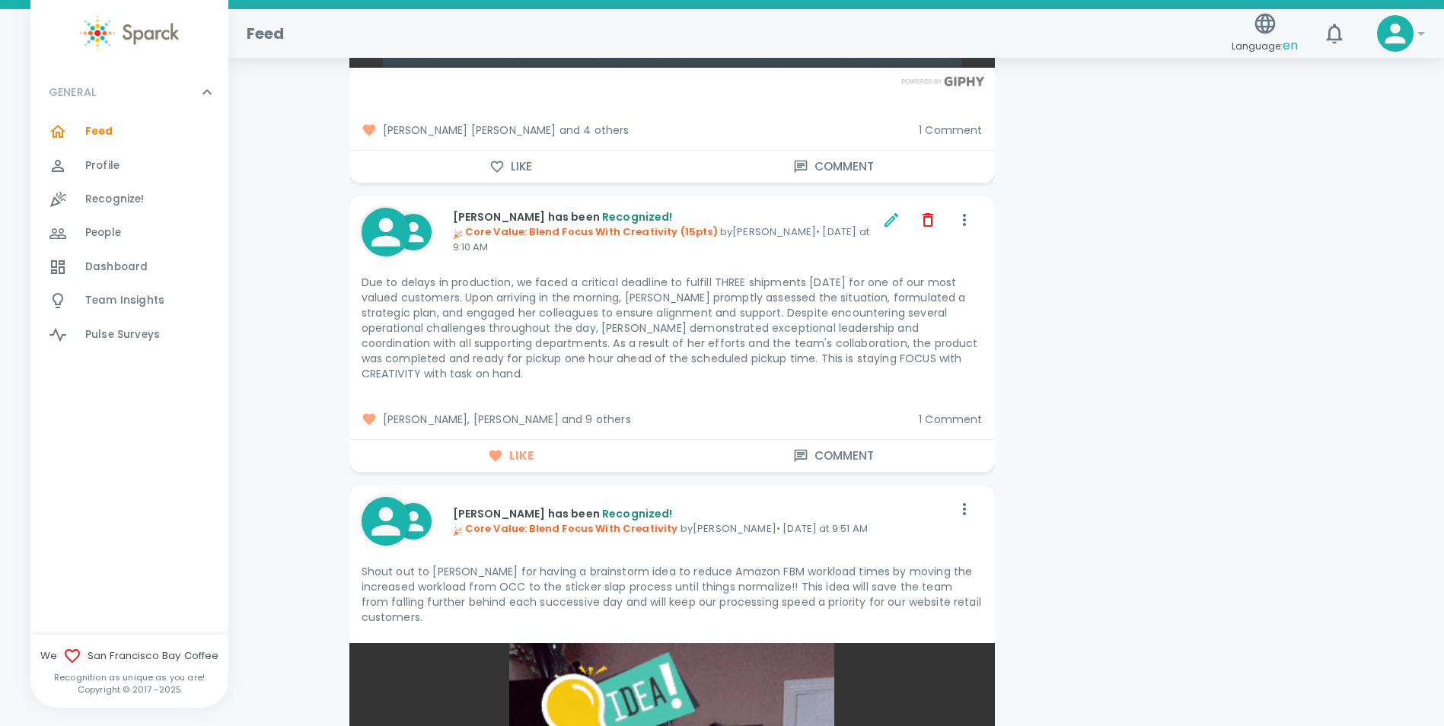
click at [515, 417] on span "[PERSON_NAME], [PERSON_NAME] and 9 others" at bounding box center [635, 419] width 546 height 15
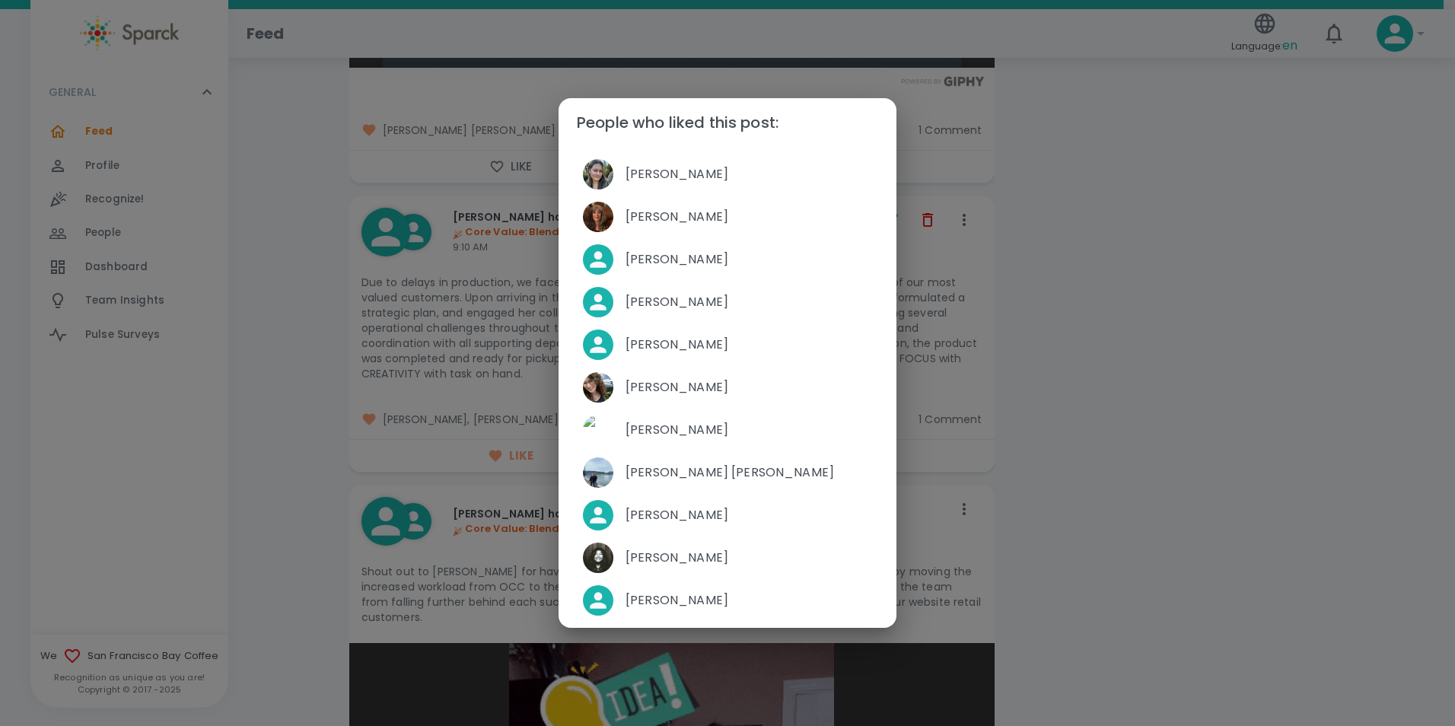
click at [1196, 546] on div "People who liked this post: [PERSON_NAME] [PERSON_NAME] [PERSON_NAME] [PERSON_N…" at bounding box center [727, 363] width 1455 height 726
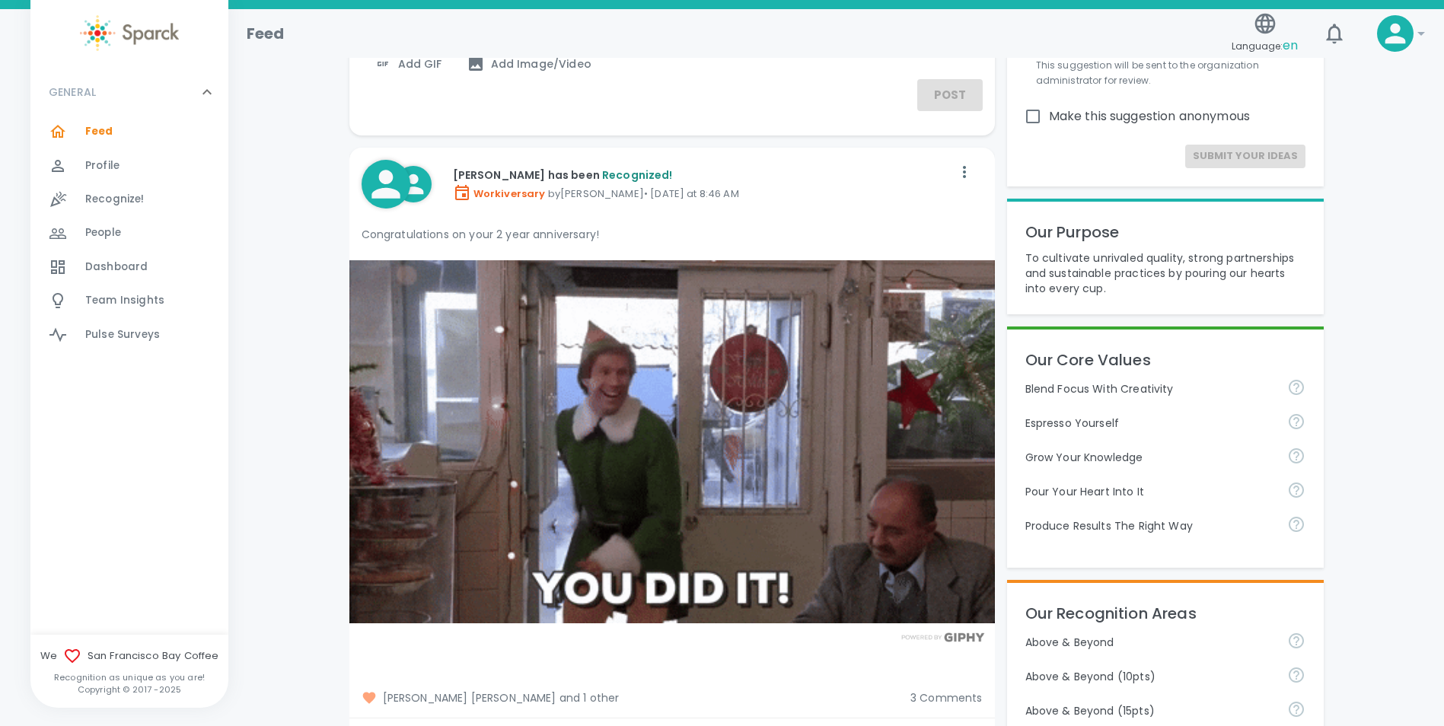
scroll to position [0, 0]
